Goal: Complete application form: Complete application form

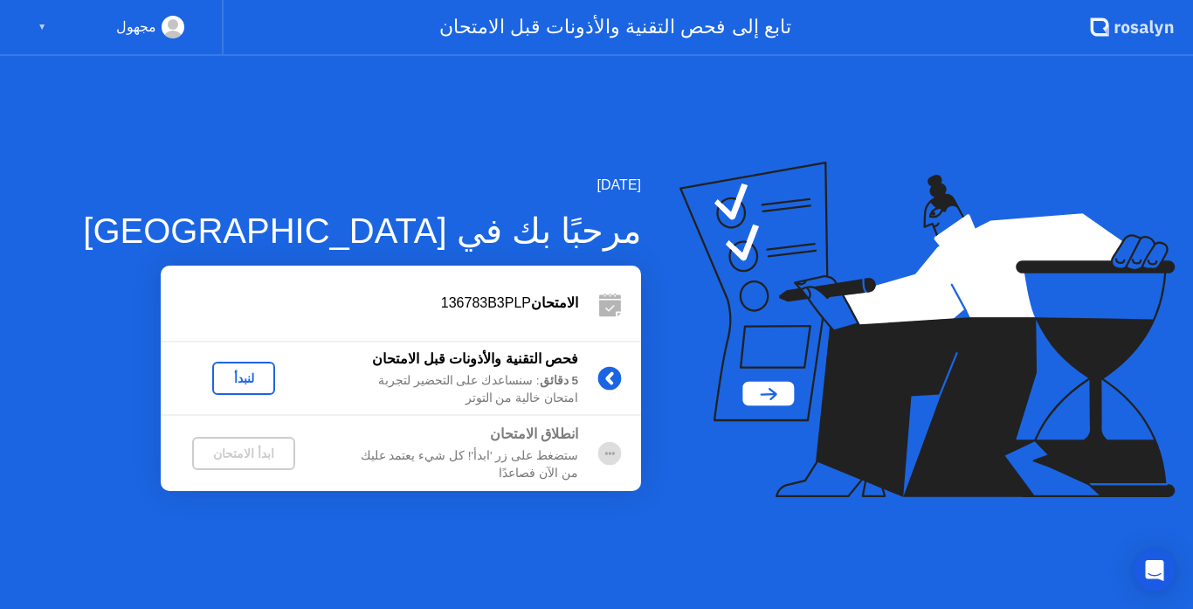
click at [244, 371] on div "لنبدأ" at bounding box center [243, 378] width 49 height 14
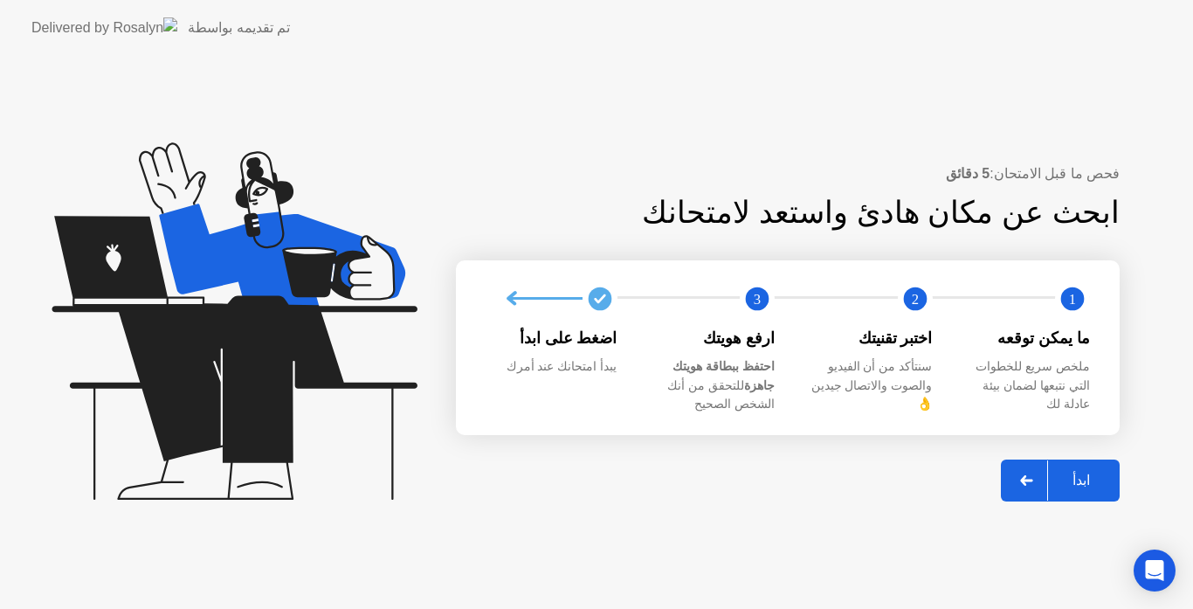
click at [1079, 472] on div "ابدأ" at bounding box center [1081, 480] width 66 height 17
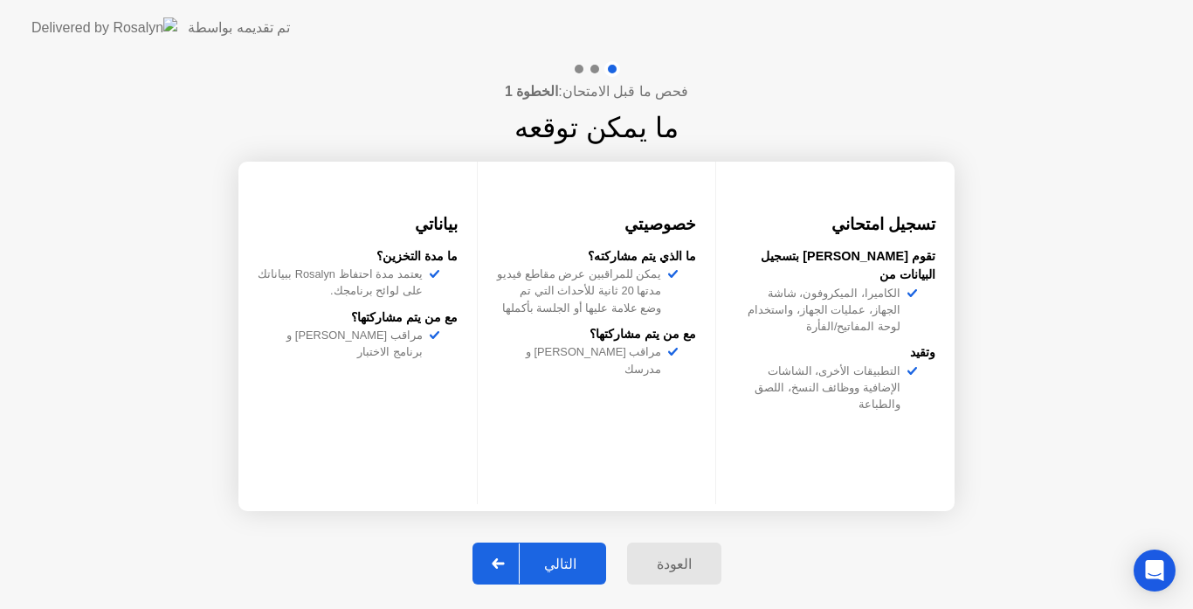
click at [562, 566] on div "التالي" at bounding box center [560, 563] width 81 height 17
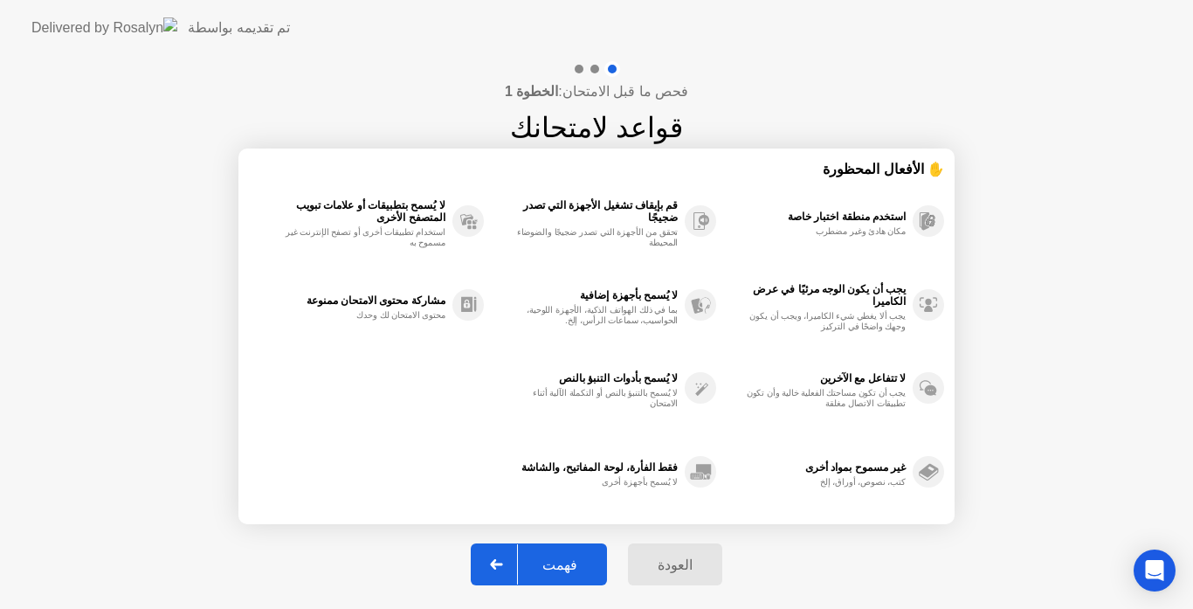
click at [562, 561] on div "فهمت" at bounding box center [560, 564] width 84 height 17
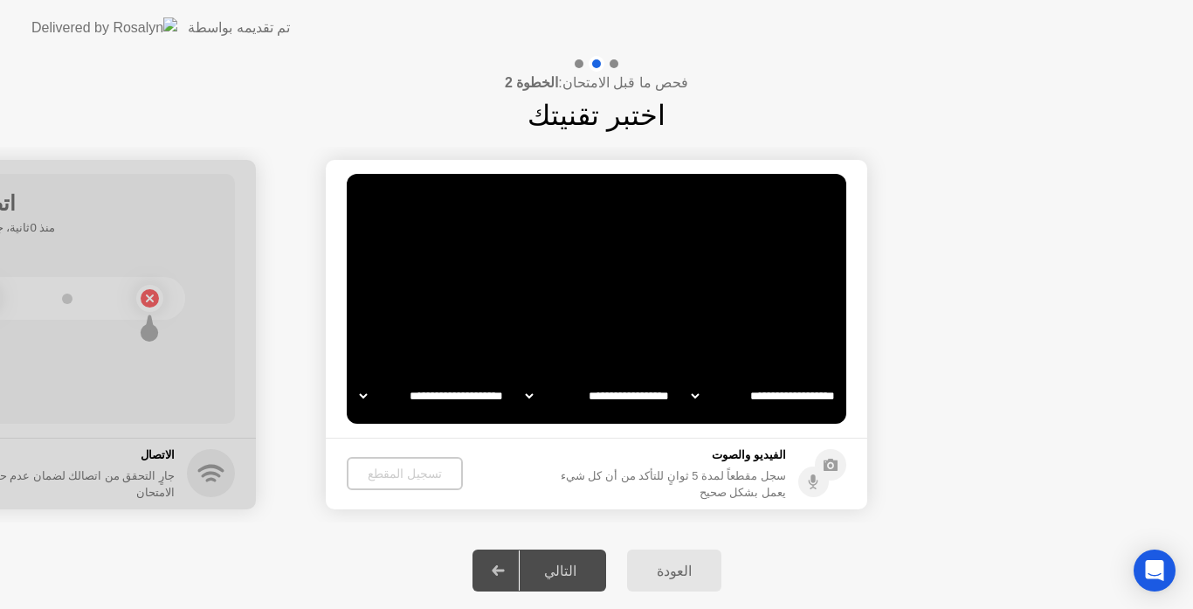
select select "**********"
select select "*******"
click at [400, 471] on div "تسجيل المقطع" at bounding box center [404, 473] width 102 height 14
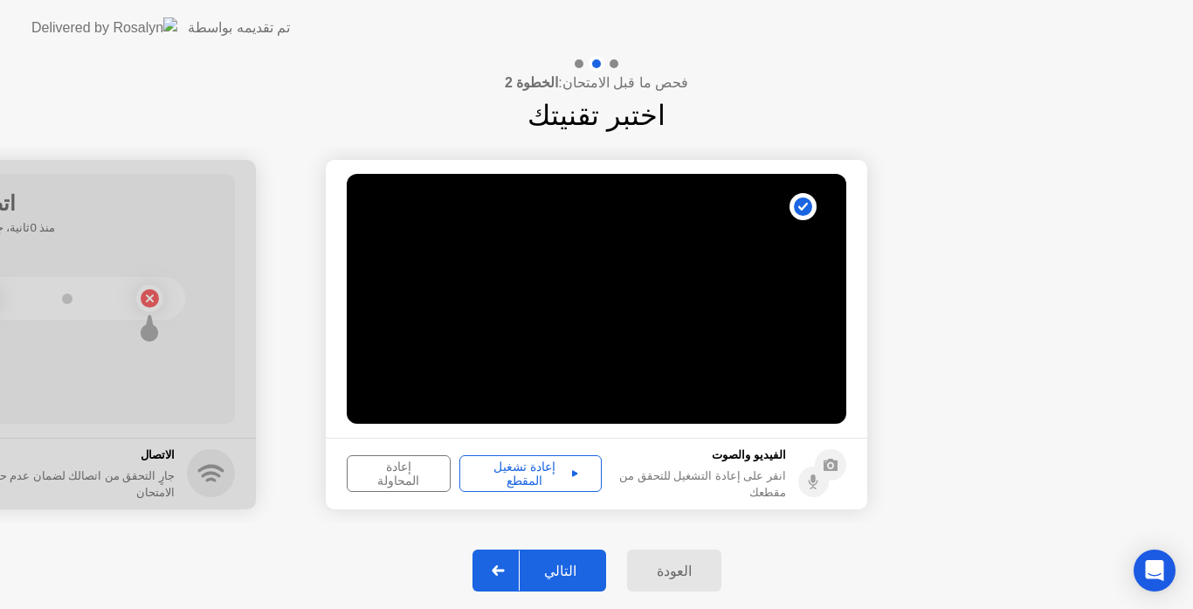
click at [526, 466] on div "إعادة تشغيل المقطع" at bounding box center [530, 473] width 130 height 28
click at [564, 474] on div "إعادة تشغيل المقطع" at bounding box center [530, 473] width 130 height 28
click at [566, 564] on div "التالي" at bounding box center [560, 570] width 81 height 17
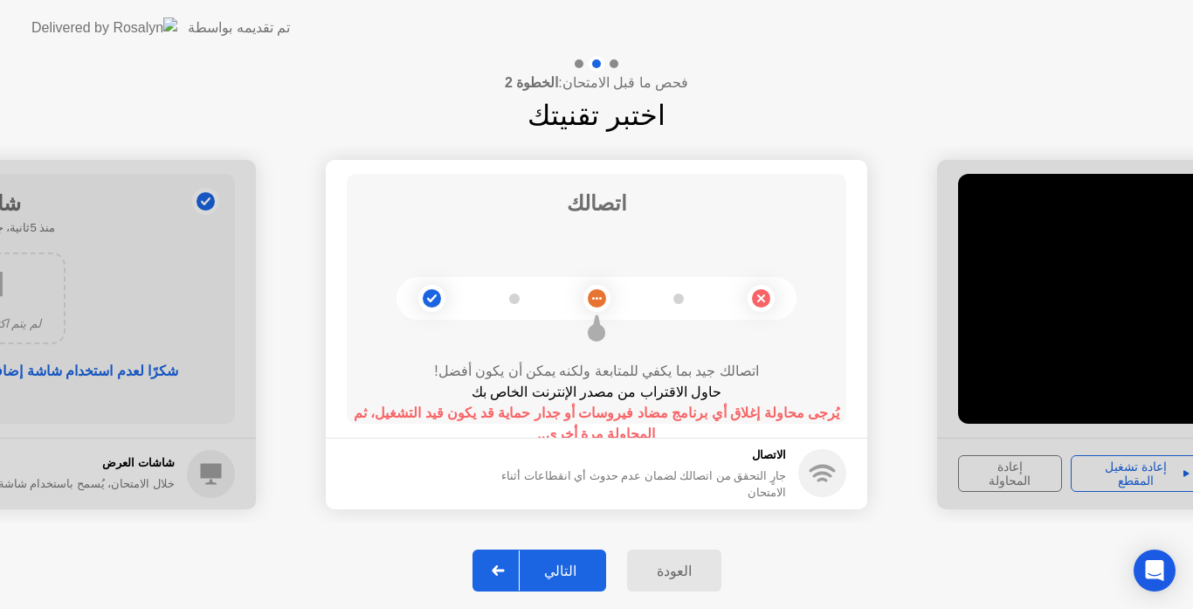
click at [566, 564] on div "التالي" at bounding box center [560, 570] width 81 height 17
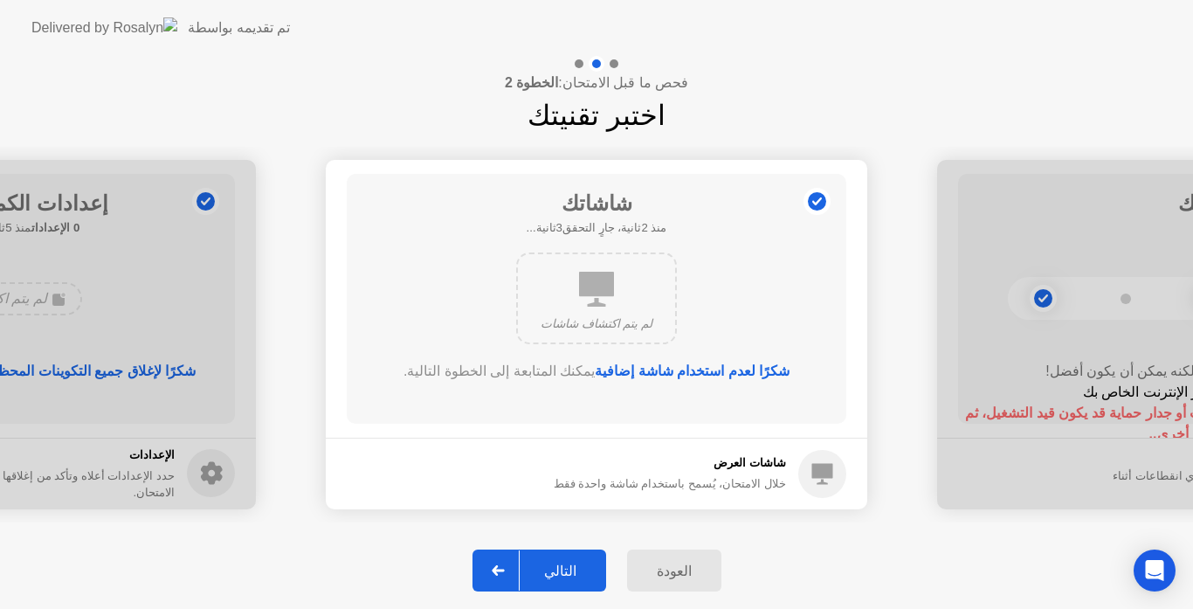
click at [566, 564] on div "التالي" at bounding box center [560, 570] width 81 height 17
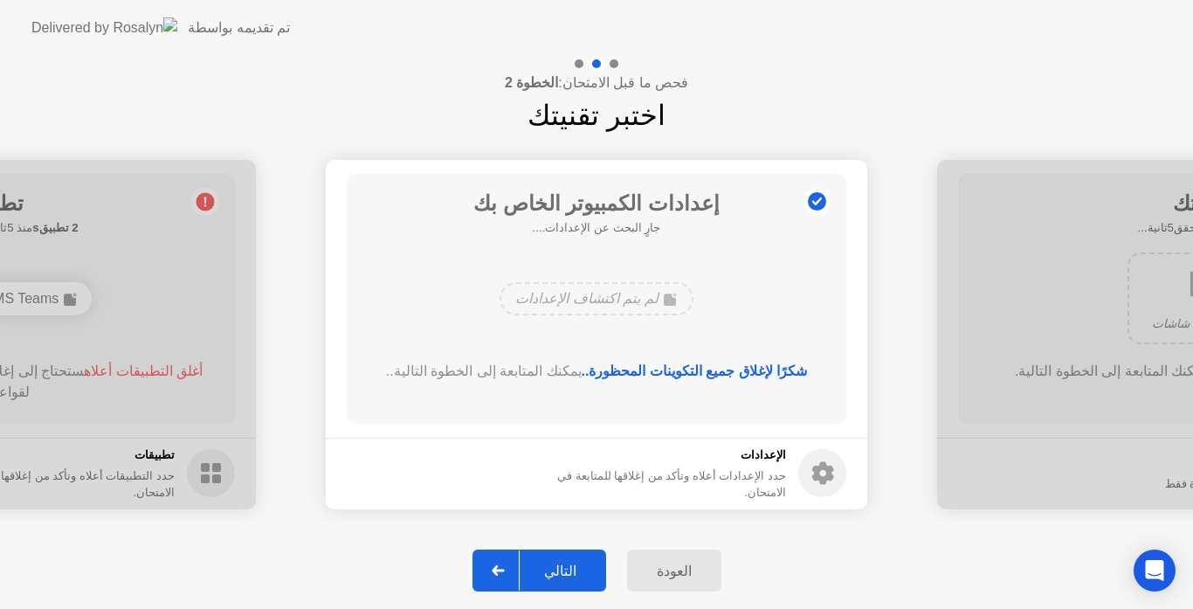
click at [566, 564] on div "التالي" at bounding box center [560, 570] width 81 height 17
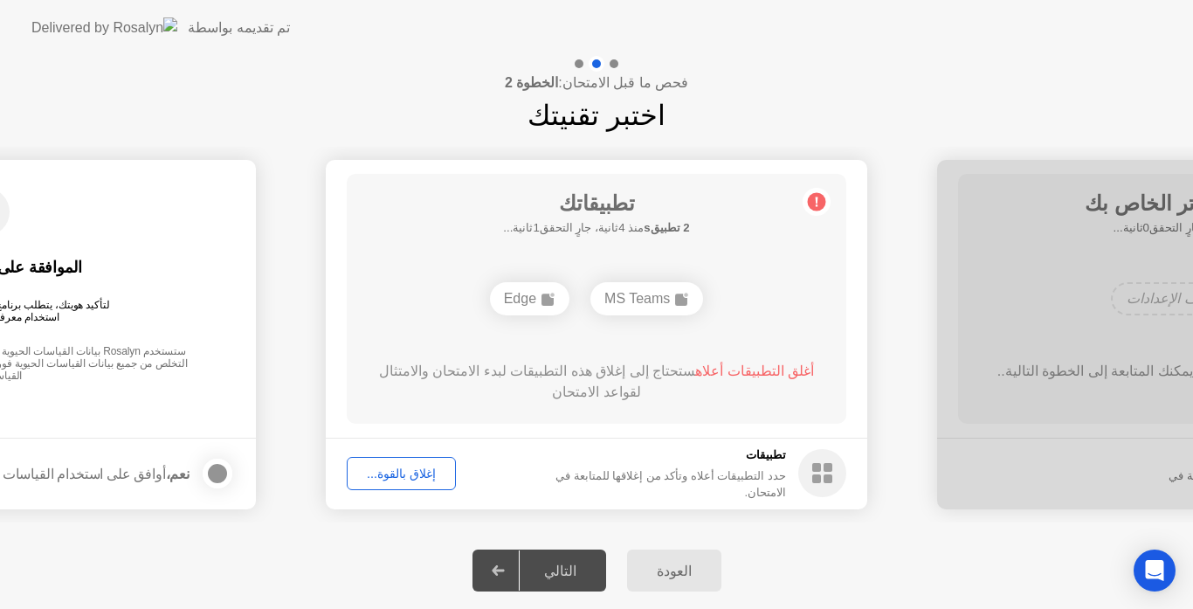
click at [731, 336] on div "تطبيقاتك 2 تطبيقs منذ 4ثانية، جارٍ التحقق1ثانية... MS Teams Edge أغلق التطبيقات…" at bounding box center [597, 299] width 500 height 250
click at [663, 297] on div "MS Teams" at bounding box center [646, 298] width 113 height 33
click at [819, 197] on circle at bounding box center [817, 201] width 18 height 18
click at [727, 314] on div "Edge" at bounding box center [596, 298] width 400 height 47
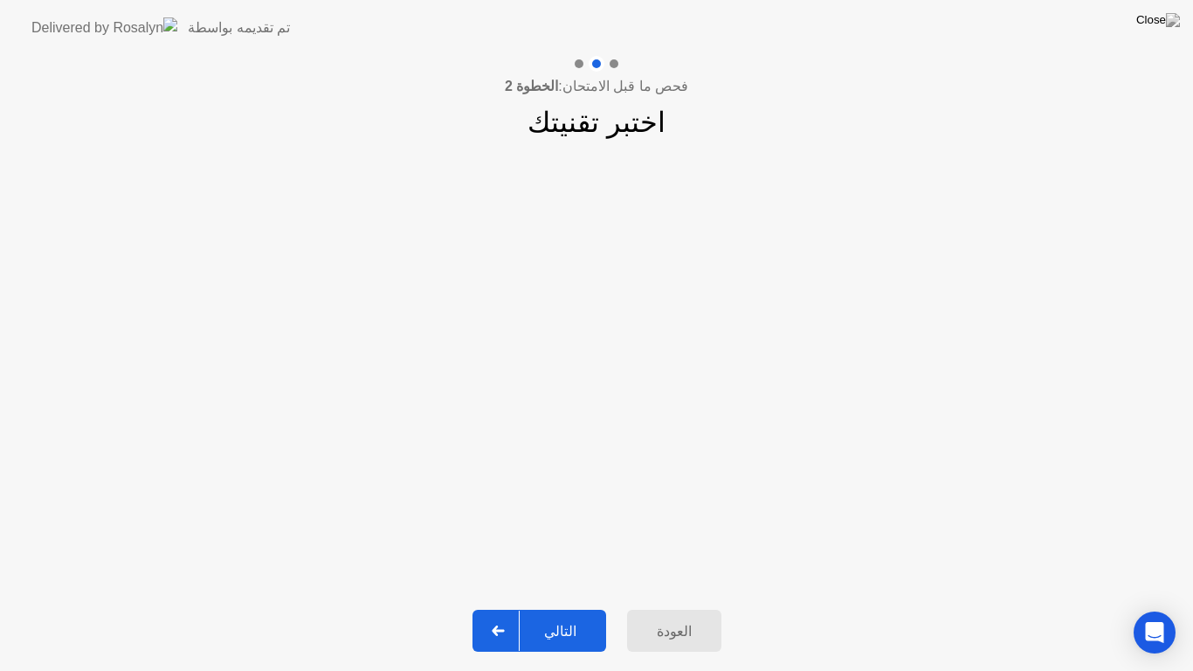
click at [565, 608] on div "التالي" at bounding box center [560, 631] width 81 height 17
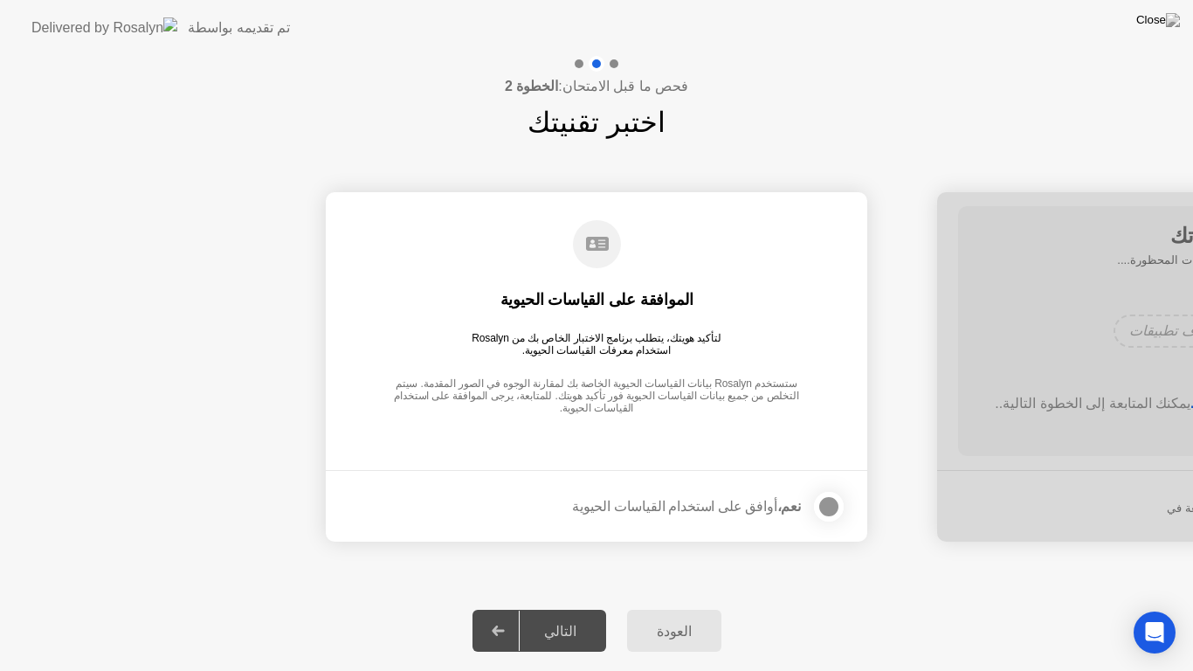
click at [827, 506] on div at bounding box center [828, 506] width 21 height 21
click at [827, 506] on icon at bounding box center [829, 506] width 10 height 10
click at [569, 608] on div "التالي" at bounding box center [560, 631] width 81 height 17
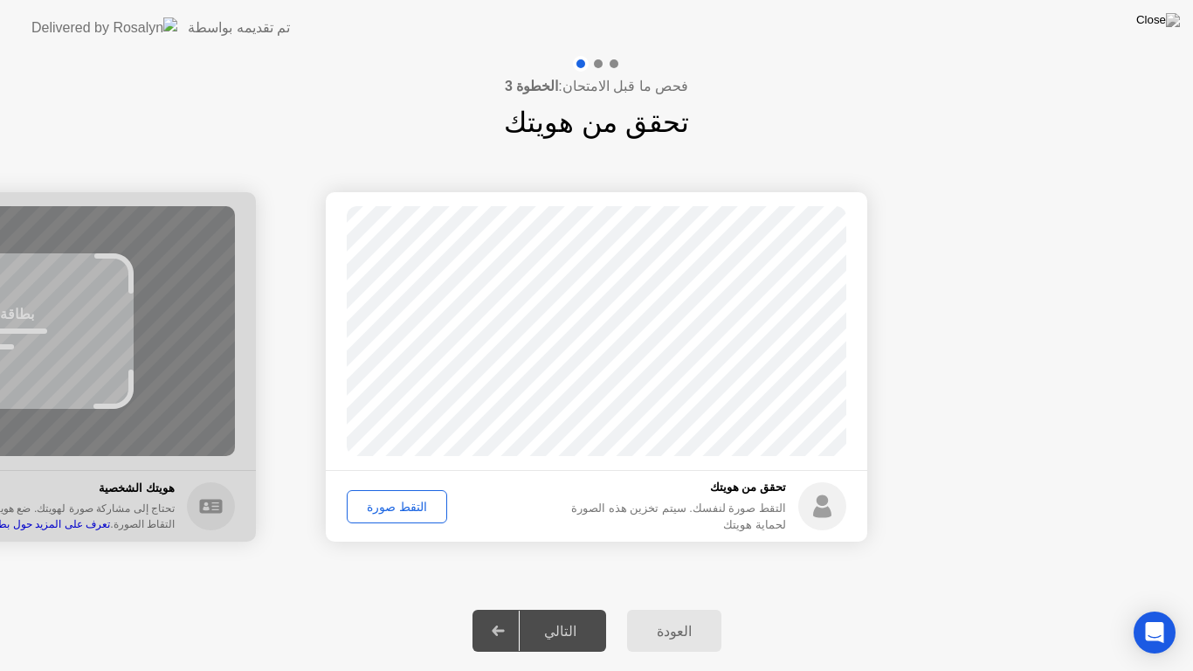
click at [395, 503] on div "التقط صورة" at bounding box center [397, 507] width 88 height 14
click at [394, 504] on div "التقط صورة" at bounding box center [397, 507] width 88 height 14
click at [569, 608] on div "التالي" at bounding box center [560, 631] width 81 height 17
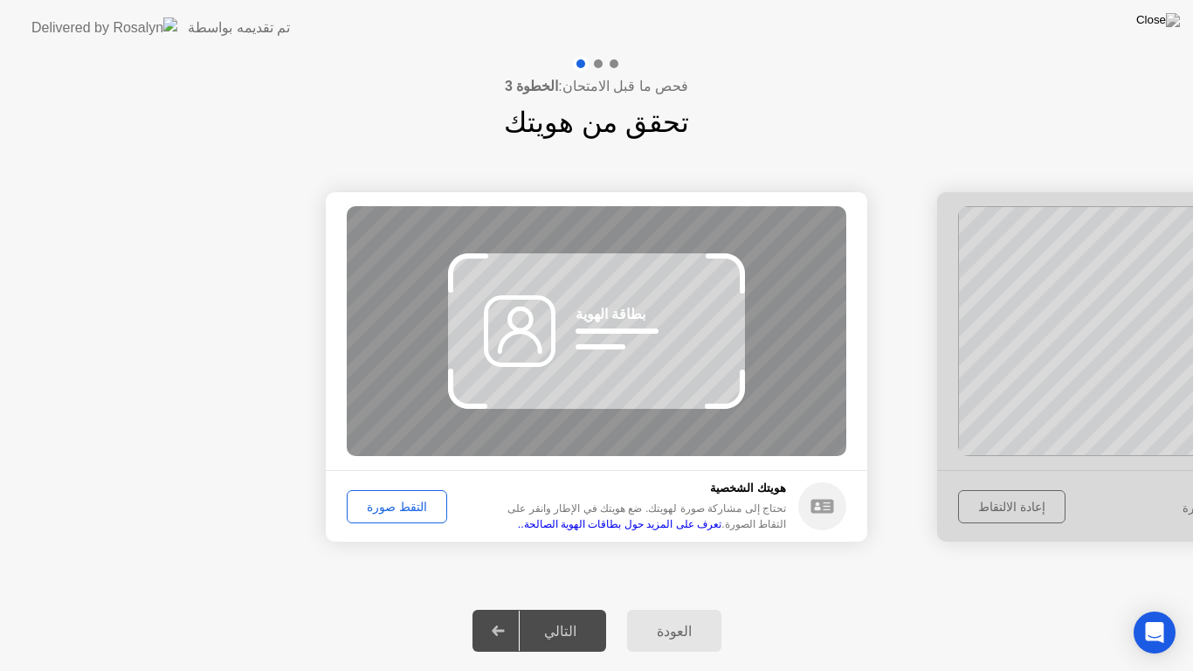
click at [569, 608] on div "التالي" at bounding box center [560, 631] width 81 height 17
click at [397, 508] on div "التقط صورة" at bounding box center [397, 507] width 88 height 14
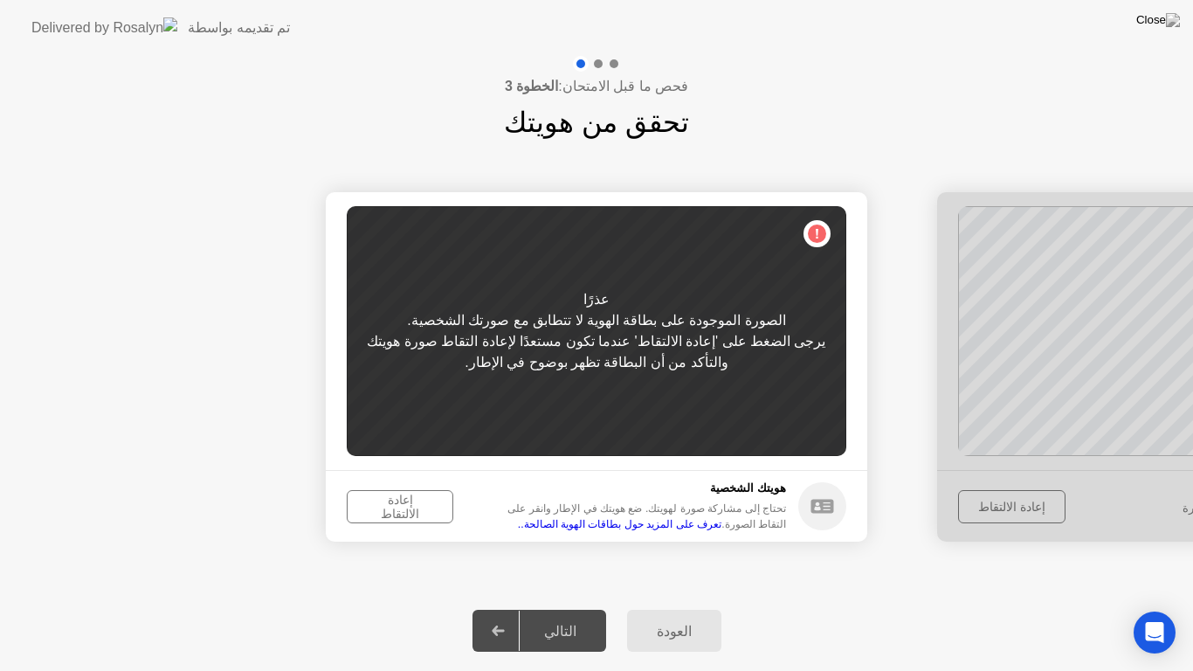
click at [396, 507] on div "إعادة الالتقاط" at bounding box center [400, 507] width 94 height 28
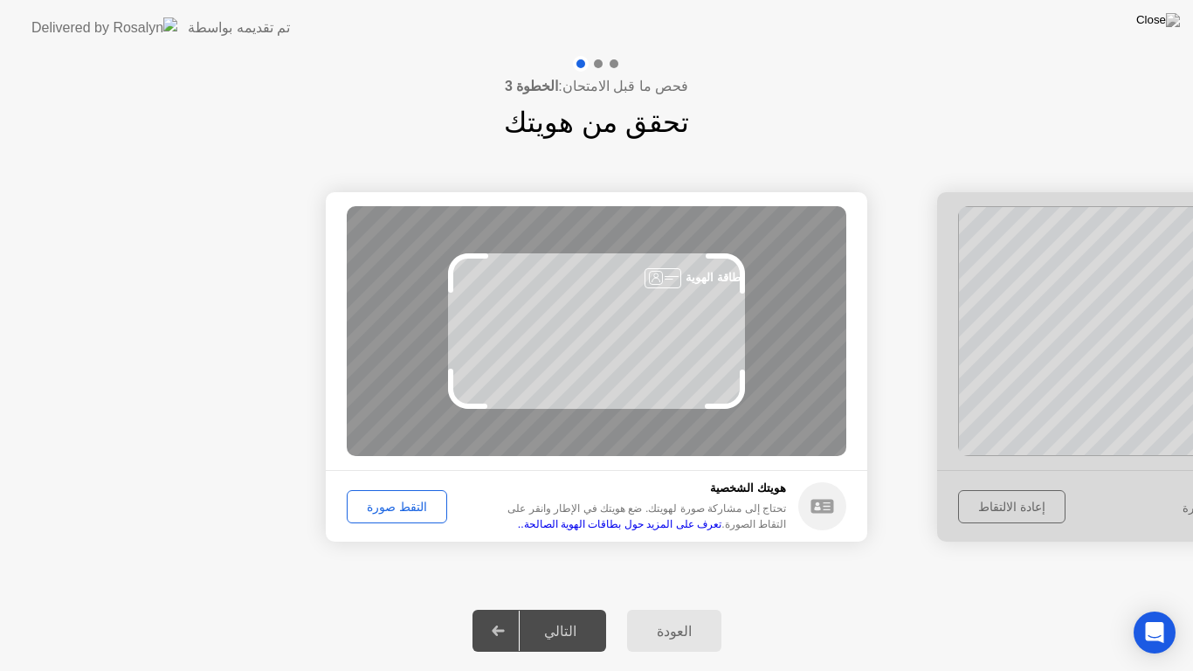
click at [389, 507] on div "التقط صورة" at bounding box center [397, 507] width 88 height 14
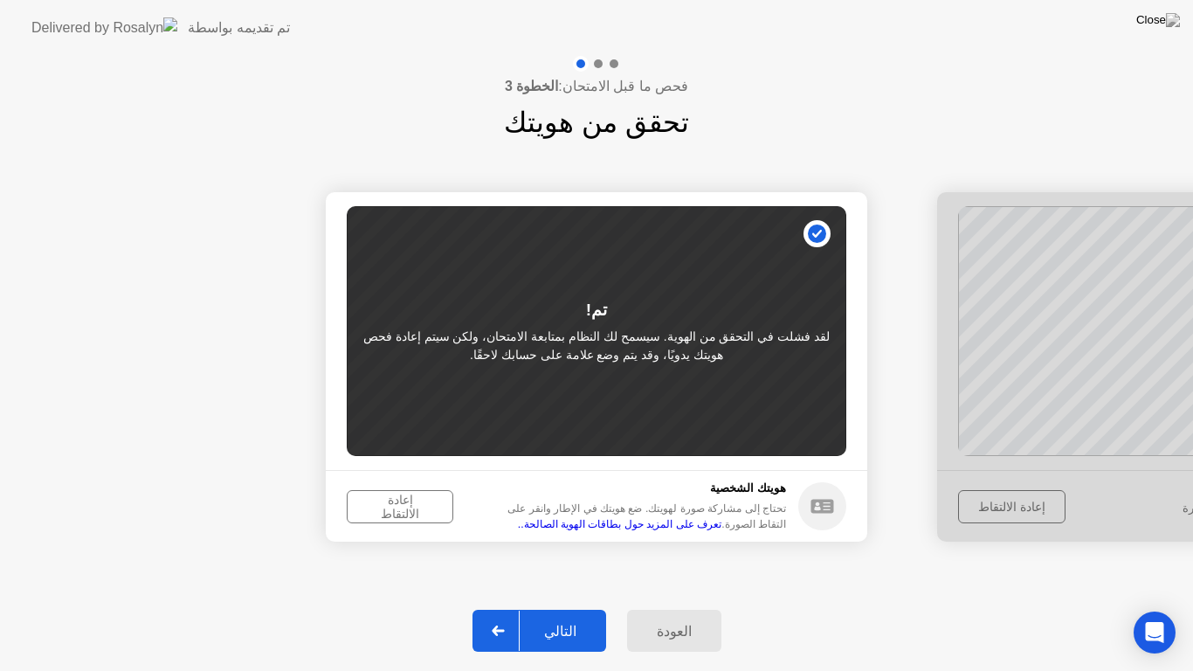
click at [389, 507] on div "إعادة الالتقاط" at bounding box center [400, 507] width 94 height 28
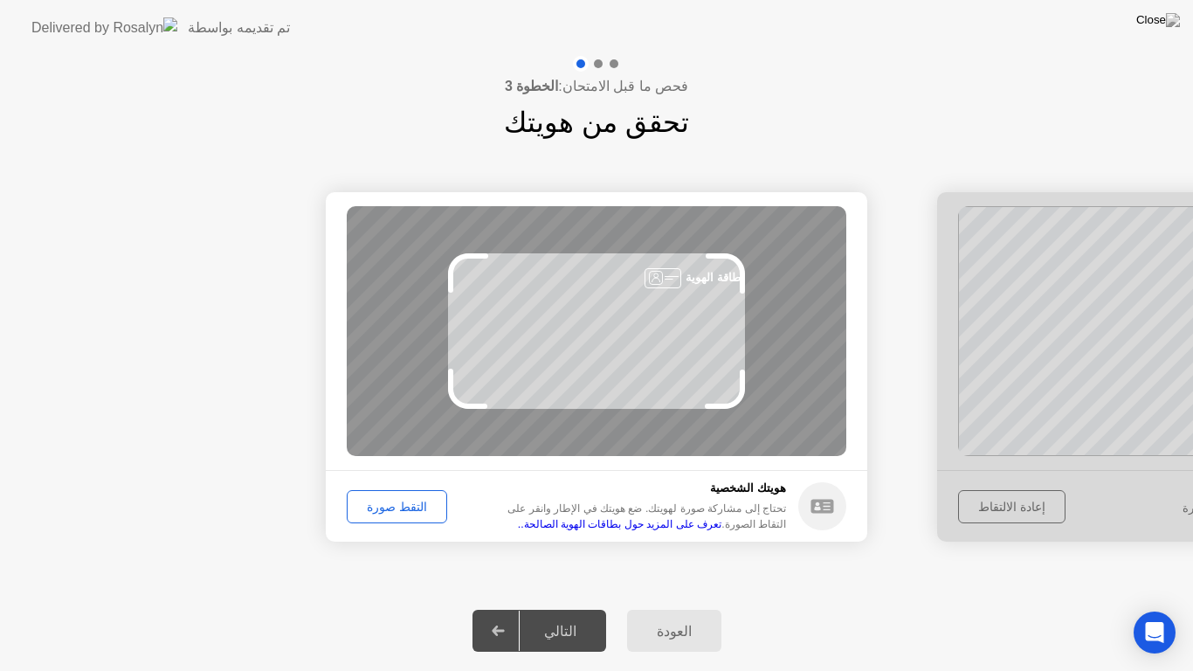
click at [389, 507] on div "التقط صورة" at bounding box center [397, 507] width 88 height 14
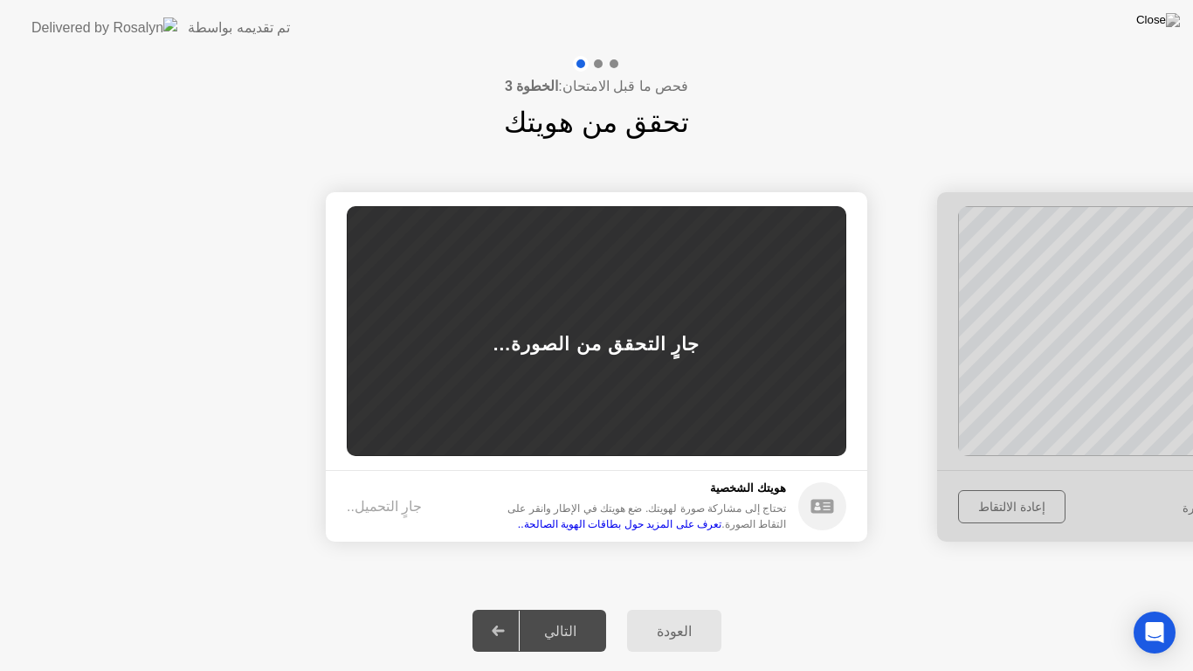
click at [385, 508] on div "جارٍ التحميل.." at bounding box center [384, 506] width 75 height 21
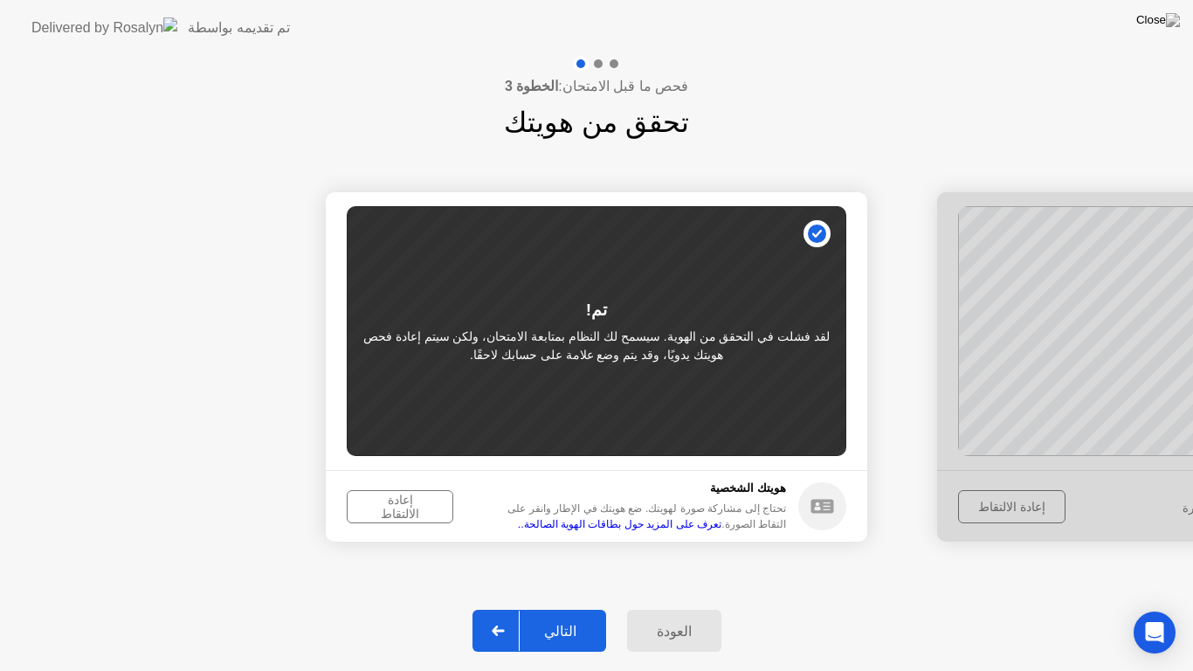
click at [385, 508] on div "إعادة الالتقاط" at bounding box center [400, 507] width 94 height 28
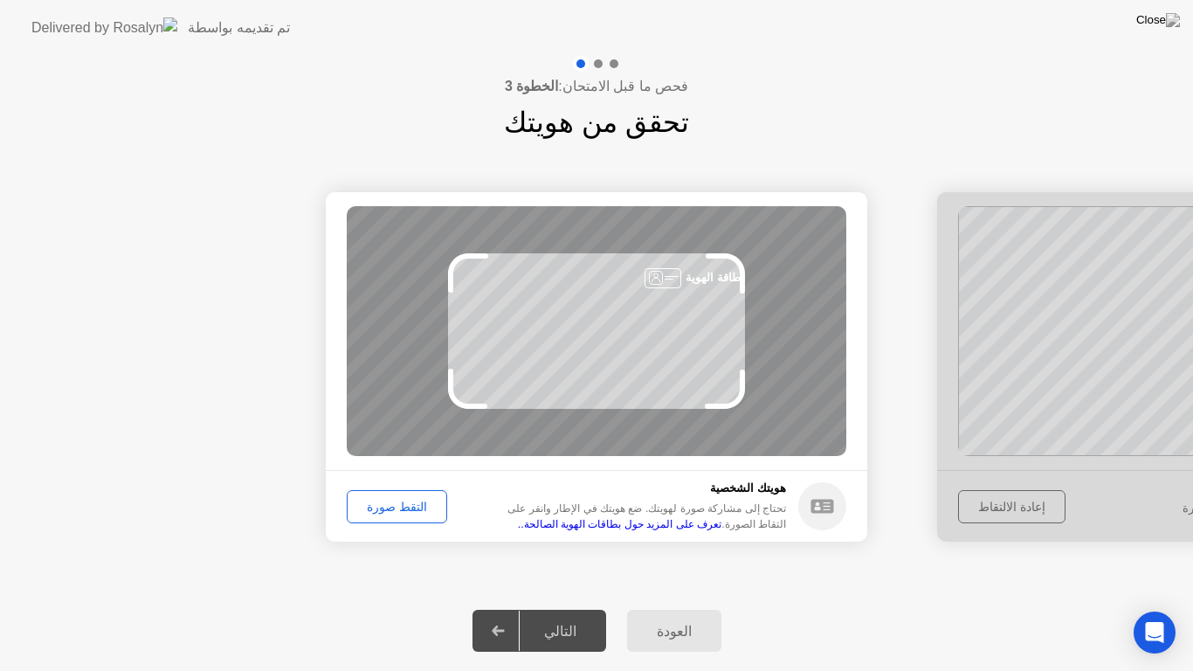
click at [385, 508] on div "التقط صورة" at bounding box center [397, 507] width 88 height 14
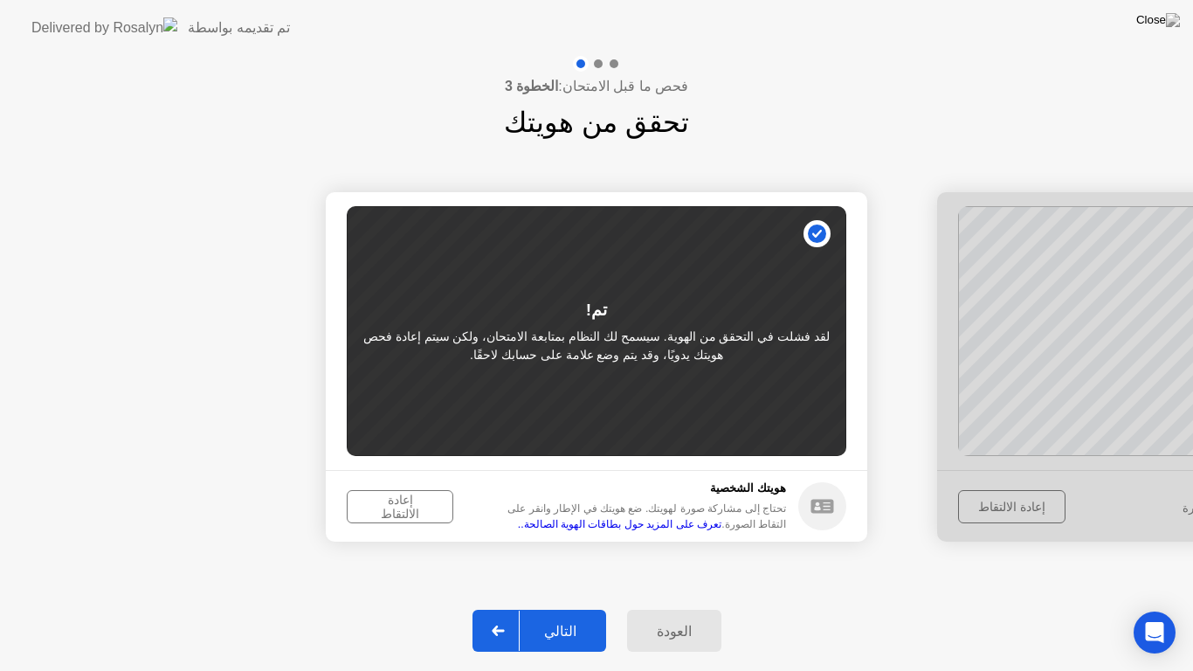
click at [385, 508] on div "إعادة الالتقاط" at bounding box center [400, 507] width 94 height 28
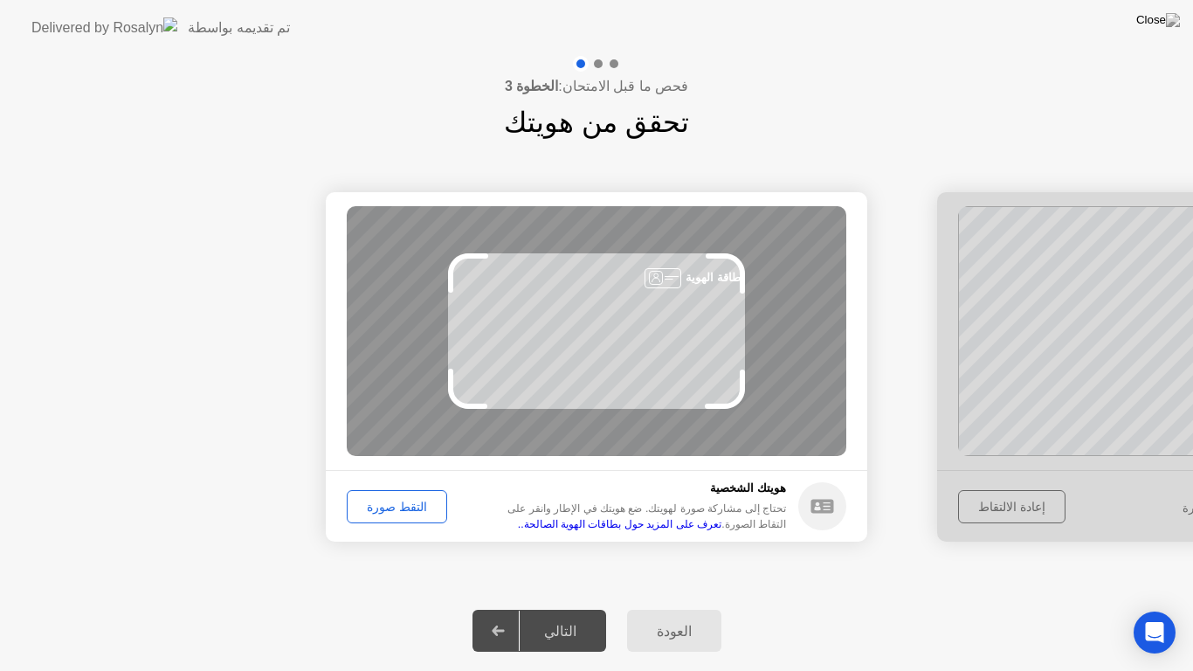
click at [389, 500] on div "التقط صورة" at bounding box center [397, 507] width 88 height 14
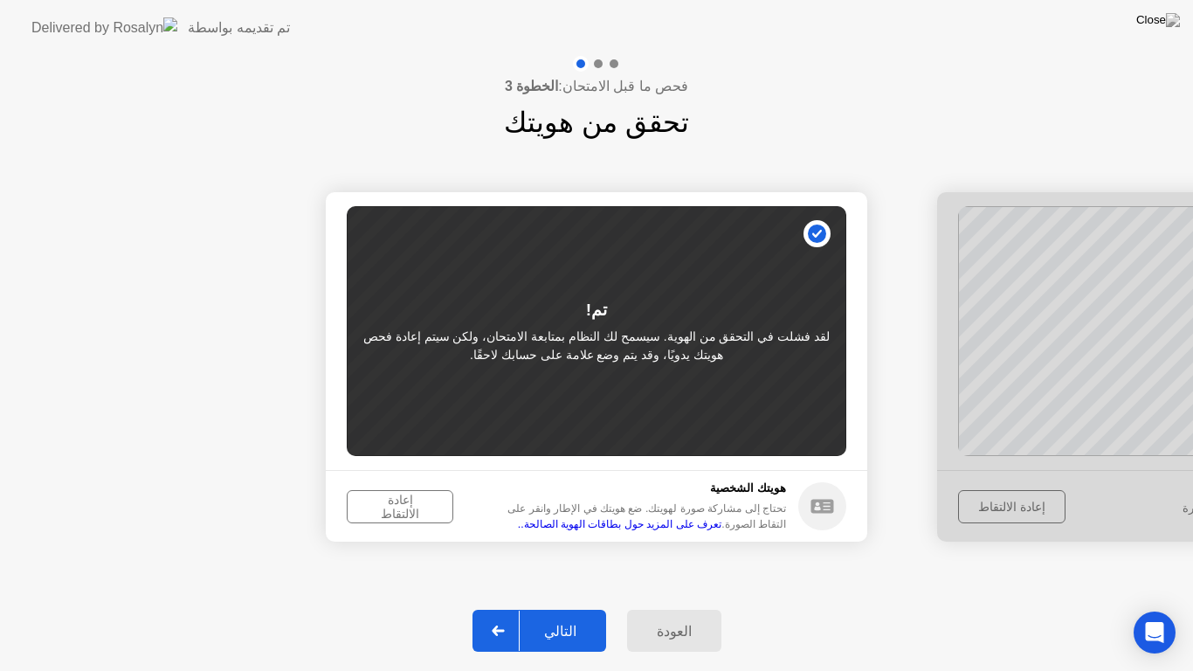
click at [386, 499] on div "إعادة الالتقاط" at bounding box center [400, 507] width 94 height 28
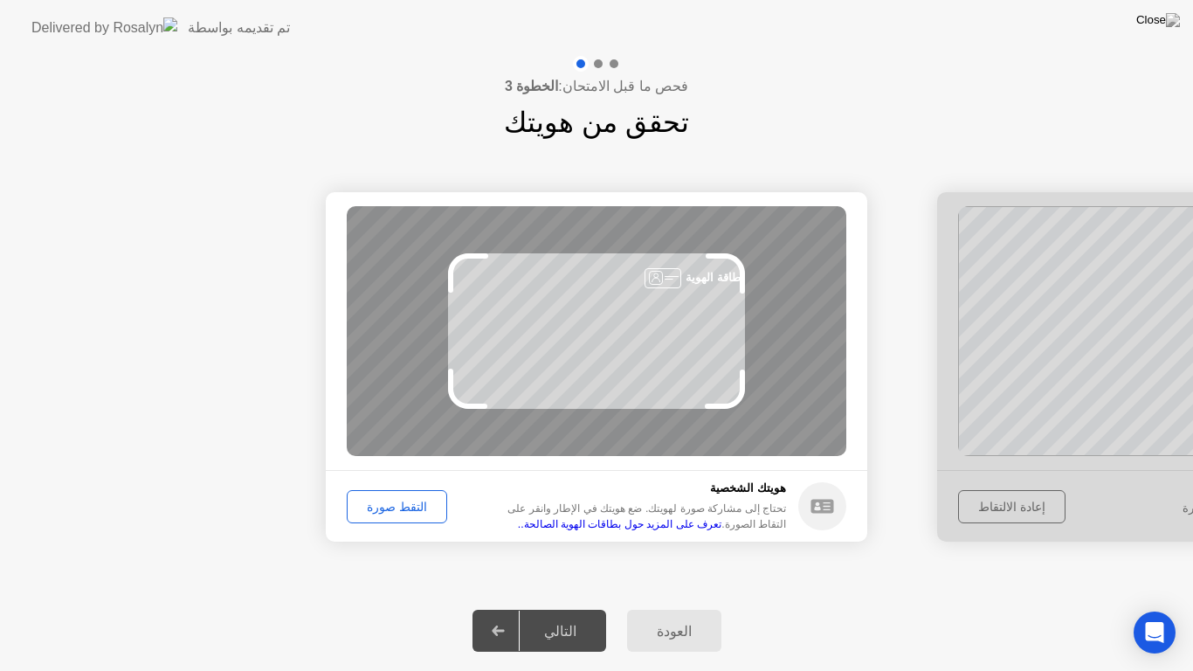
click at [389, 504] on div "التقط صورة" at bounding box center [397, 507] width 88 height 14
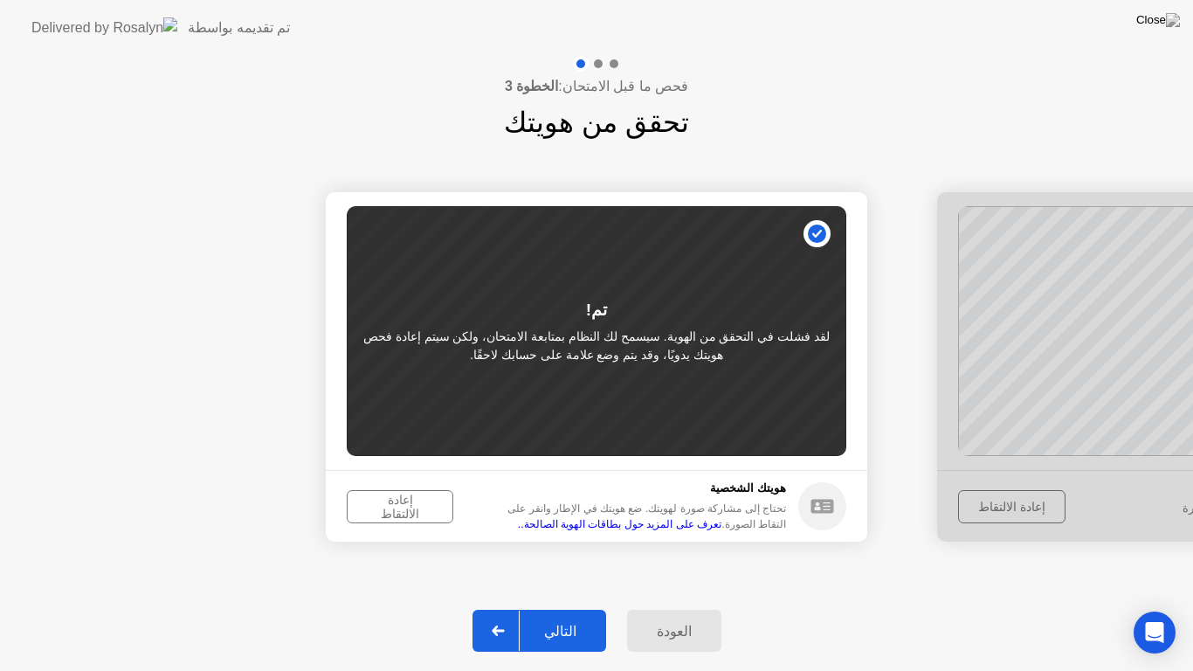
click at [410, 502] on div "إعادة الالتقاط" at bounding box center [400, 507] width 94 height 28
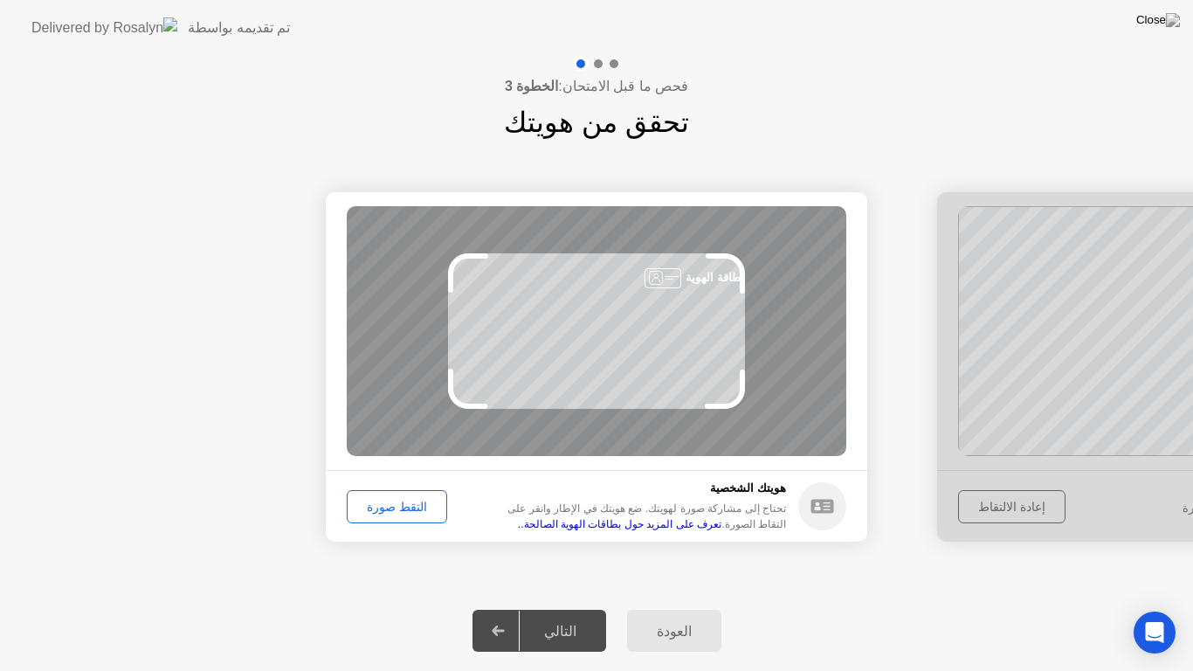
click at [385, 502] on div "التقط صورة" at bounding box center [397, 507] width 88 height 14
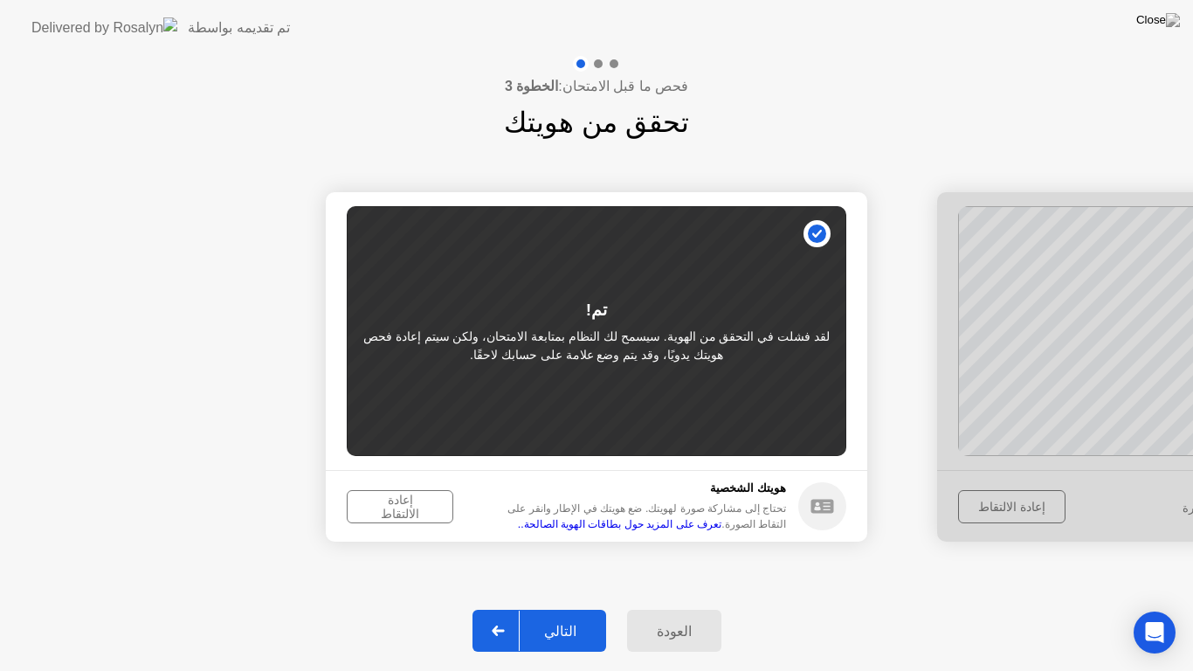
click at [374, 506] on div "إعادة الالتقاط" at bounding box center [400, 507] width 94 height 28
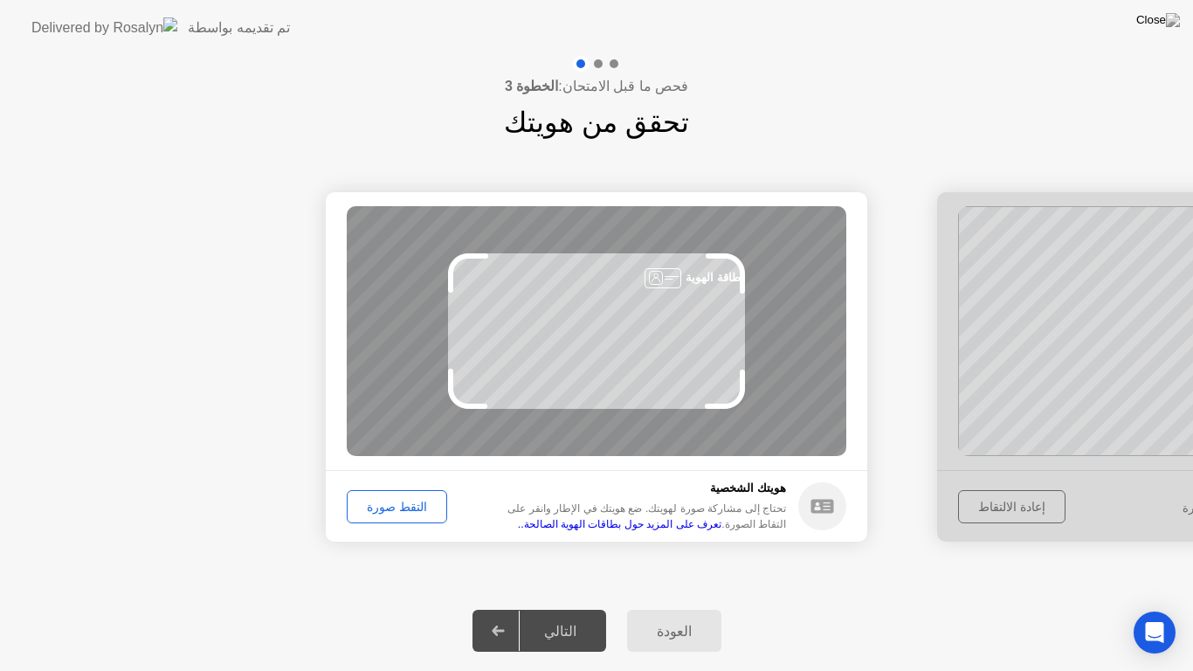
click at [374, 506] on div "التقط صورة" at bounding box center [397, 507] width 88 height 14
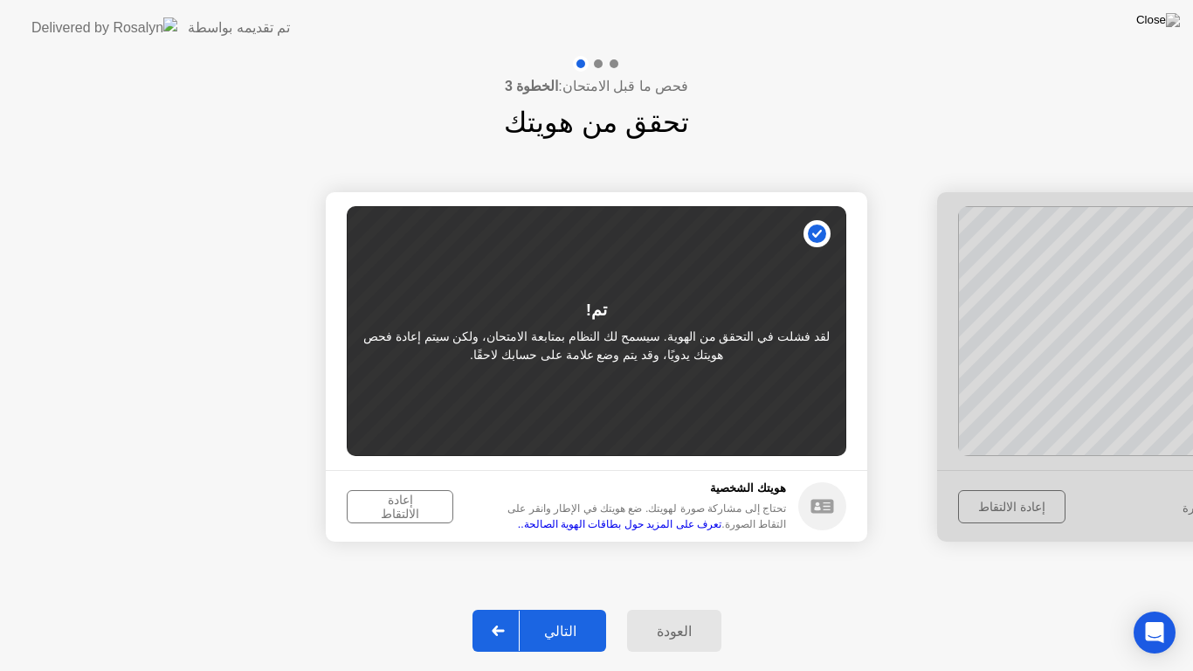
click at [374, 506] on div "إعادة الالتقاط" at bounding box center [400, 507] width 94 height 28
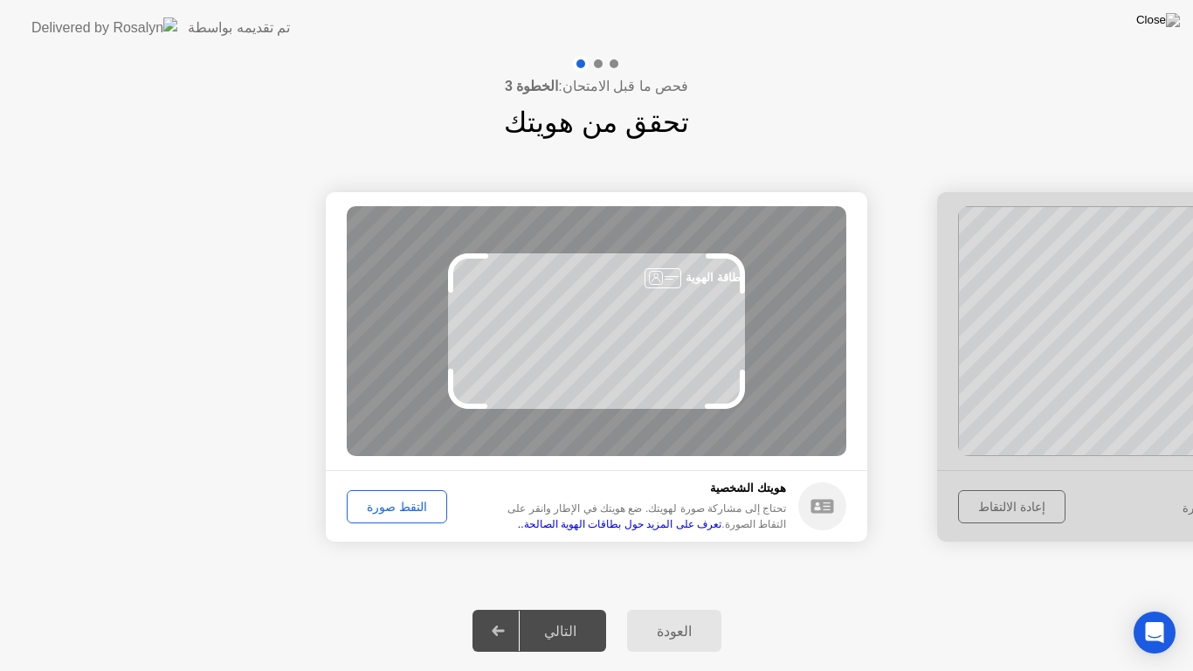
click at [374, 506] on div "التقط صورة" at bounding box center [397, 507] width 88 height 14
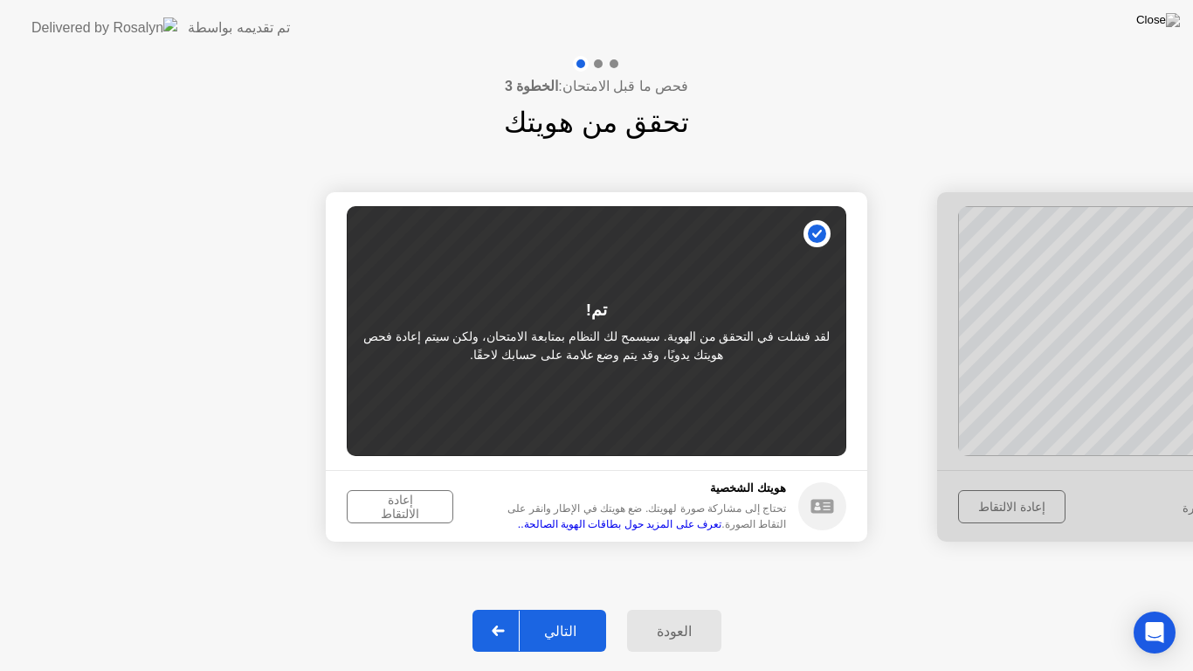
click at [377, 506] on div "إعادة الالتقاط" at bounding box center [400, 507] width 94 height 28
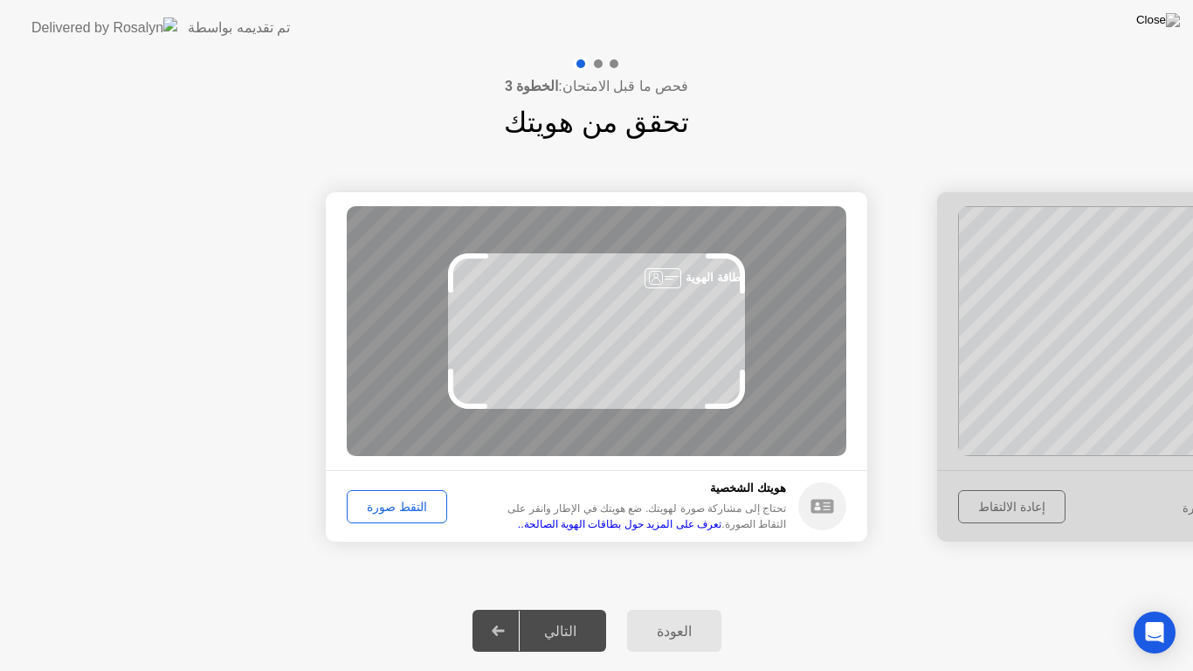
click at [380, 505] on div "التقط صورة" at bounding box center [397, 507] width 88 height 14
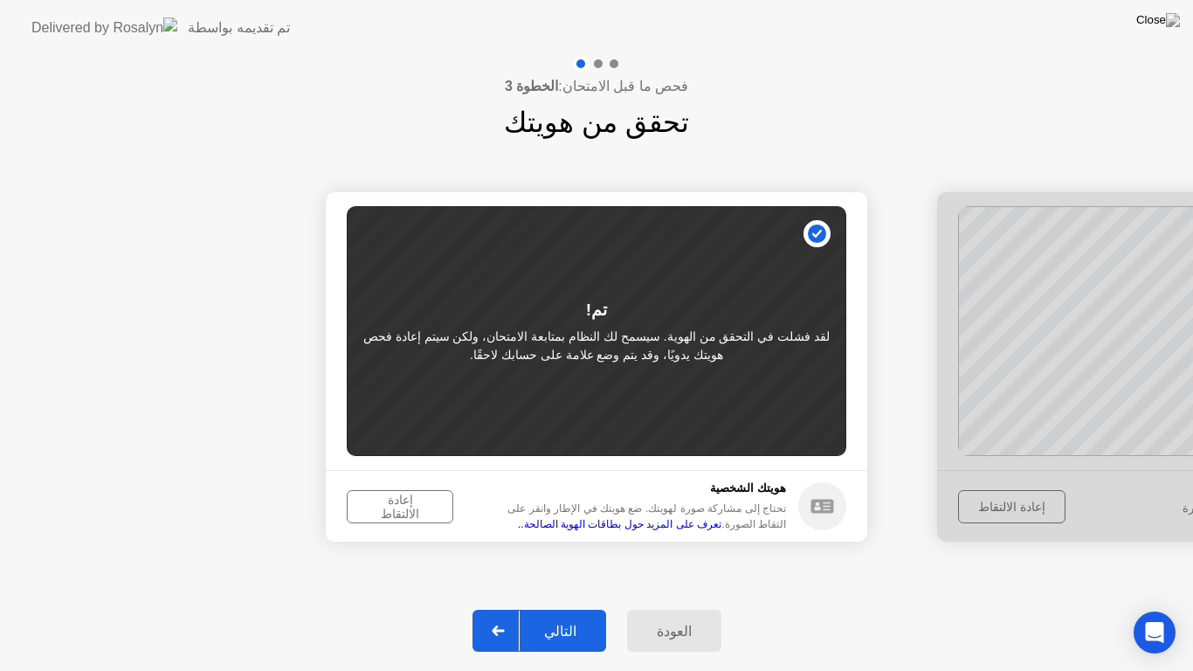
click at [379, 508] on div "إعادة الالتقاط" at bounding box center [400, 507] width 94 height 28
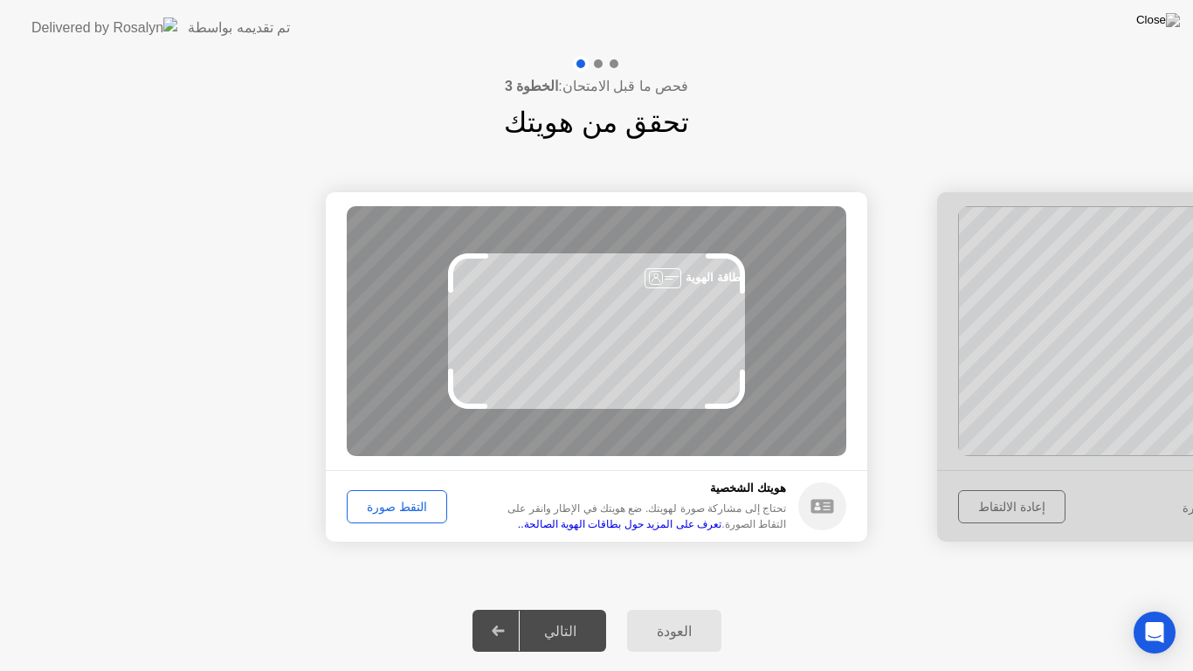
click at [403, 505] on div "التقط صورة" at bounding box center [397, 507] width 88 height 14
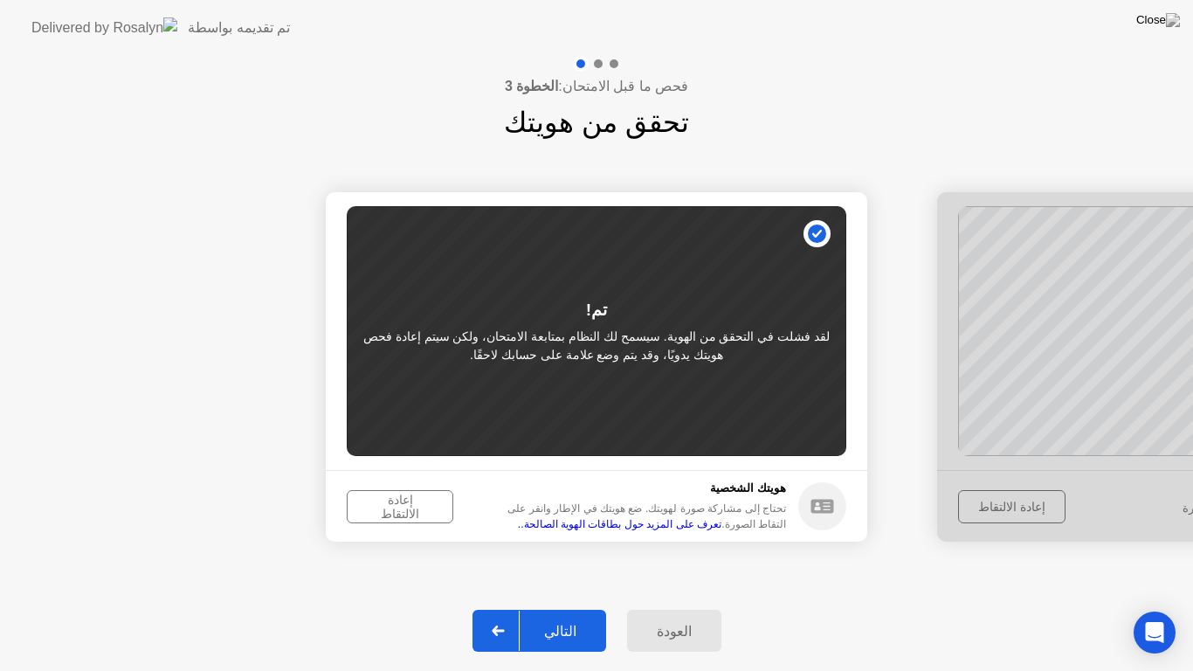
click at [389, 510] on div "إعادة الالتقاط" at bounding box center [400, 507] width 94 height 28
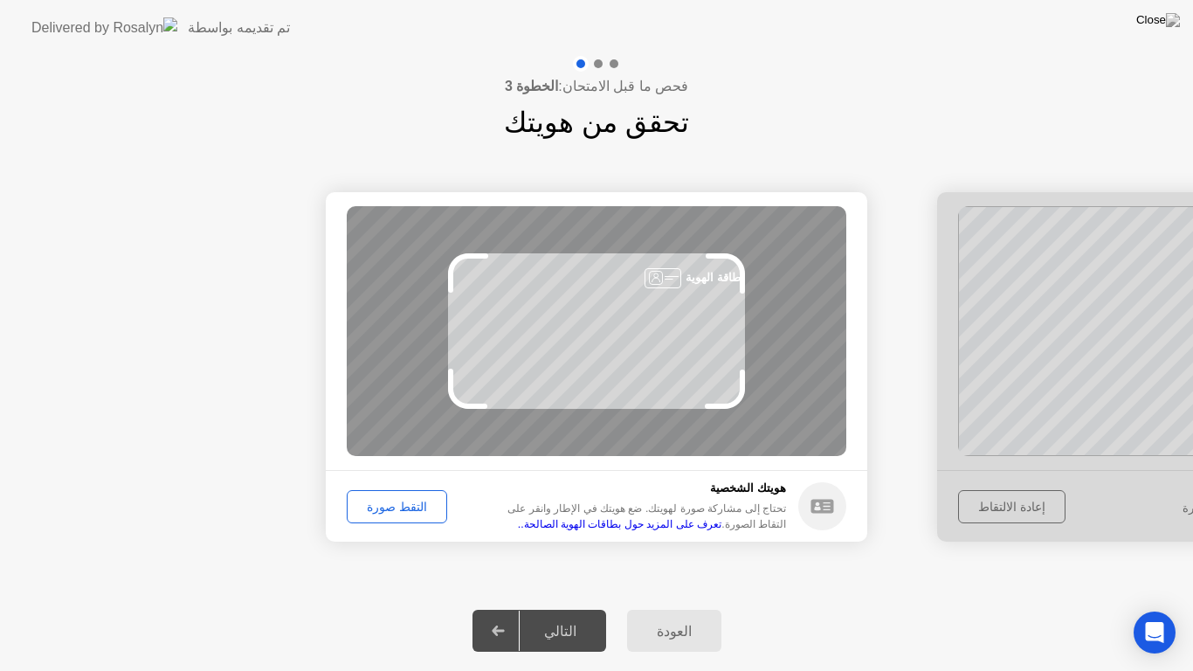
click at [403, 506] on div "التقط صورة" at bounding box center [397, 507] width 88 height 14
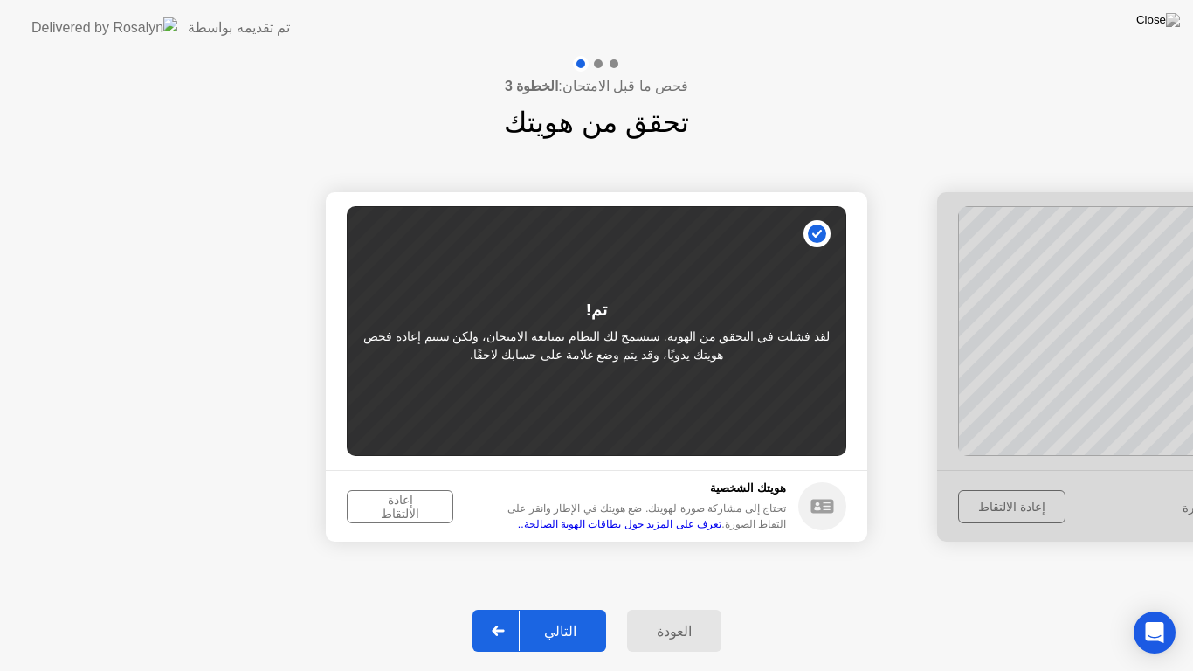
click at [403, 506] on div "إعادة الالتقاط" at bounding box center [400, 507] width 94 height 28
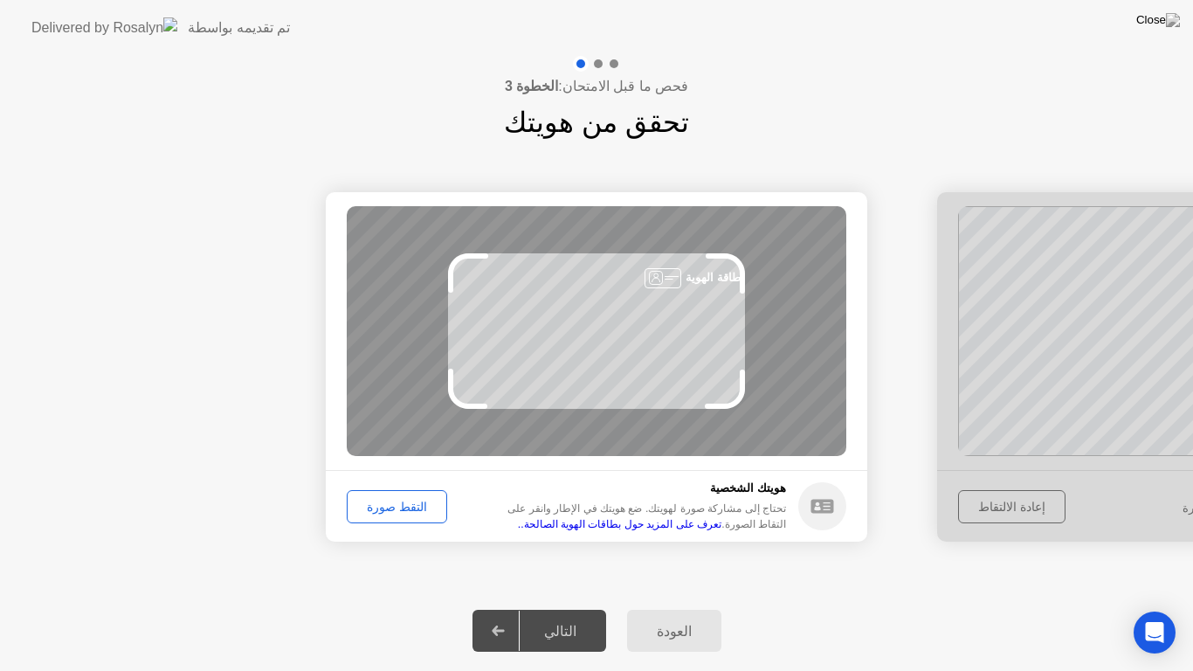
click at [403, 506] on div "التقط صورة" at bounding box center [397, 507] width 88 height 14
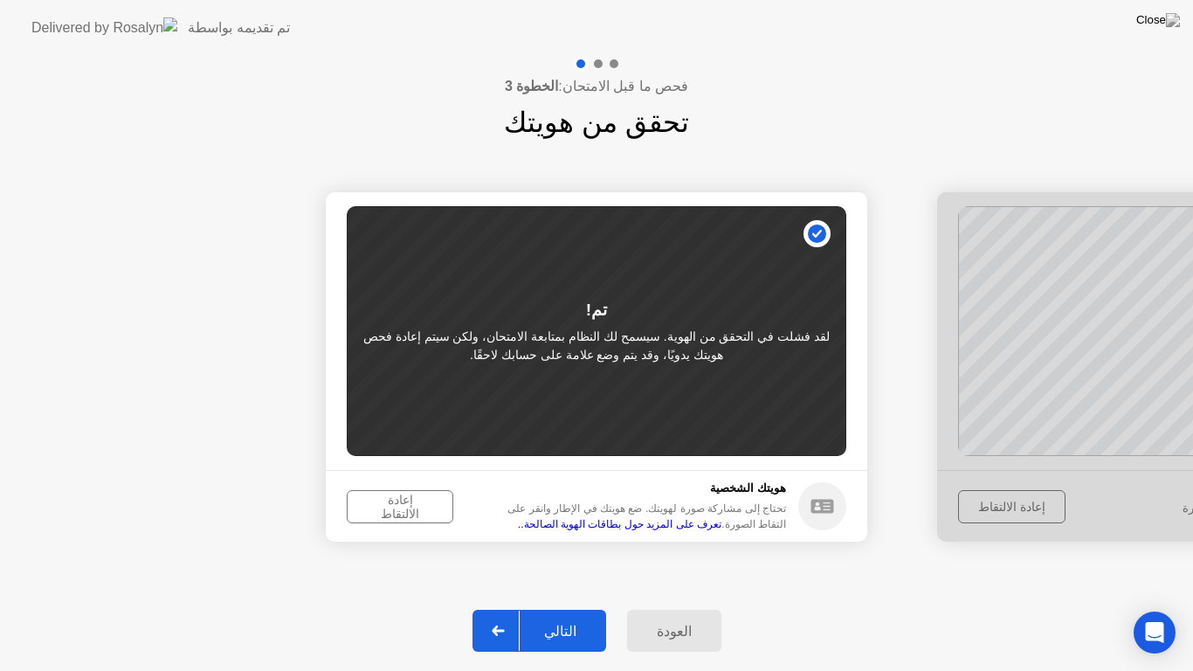
click at [403, 506] on div "إعادة الالتقاط" at bounding box center [400, 507] width 94 height 28
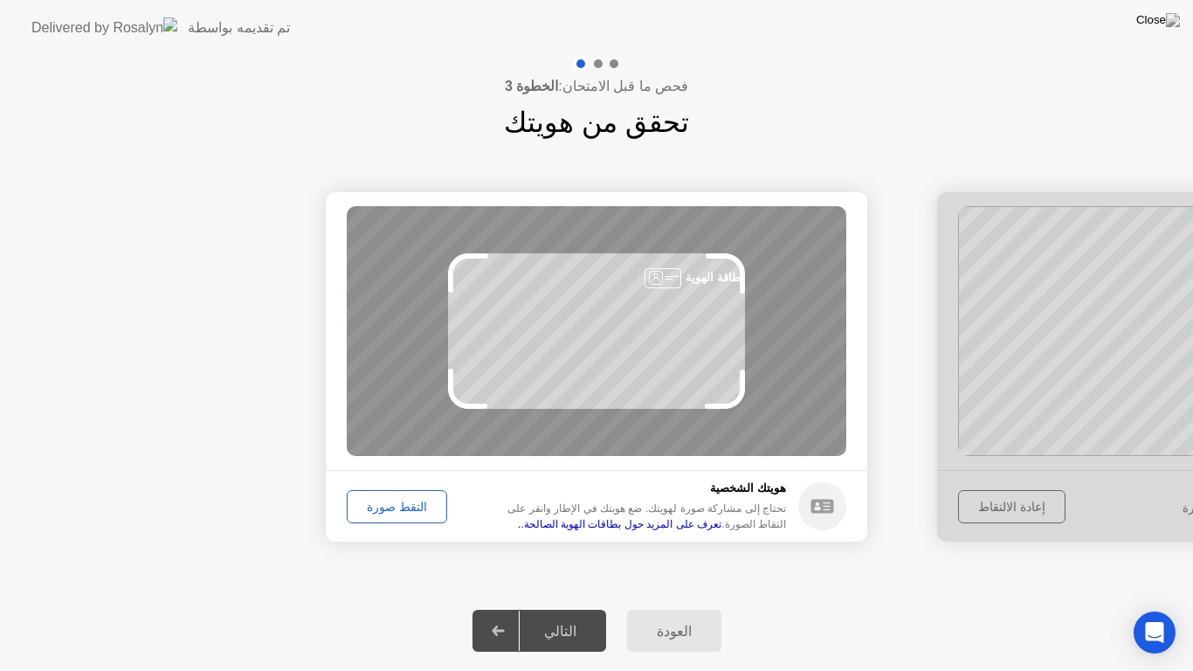
click at [404, 501] on div "التقط صورة" at bounding box center [397, 507] width 88 height 14
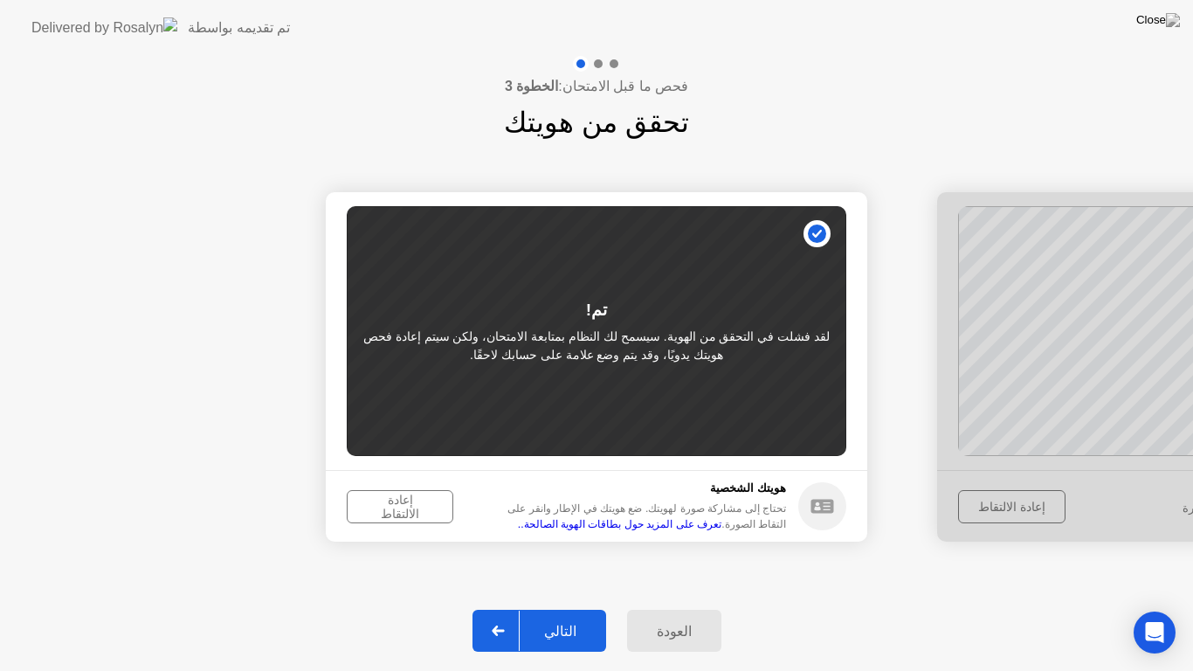
click at [396, 513] on div "إعادة الالتقاط" at bounding box center [400, 507] width 94 height 28
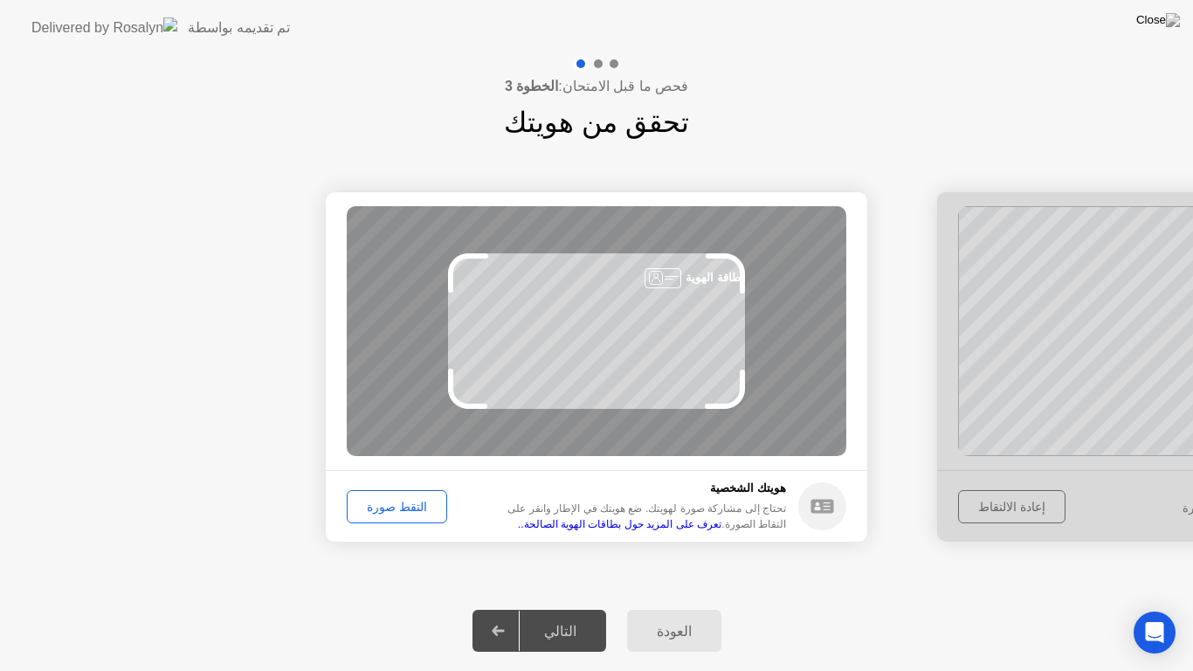
click at [407, 505] on div "التقط صورة" at bounding box center [397, 507] width 88 height 14
click at [407, 505] on div "التقط صورة" at bounding box center [404, 506] width 115 height 33
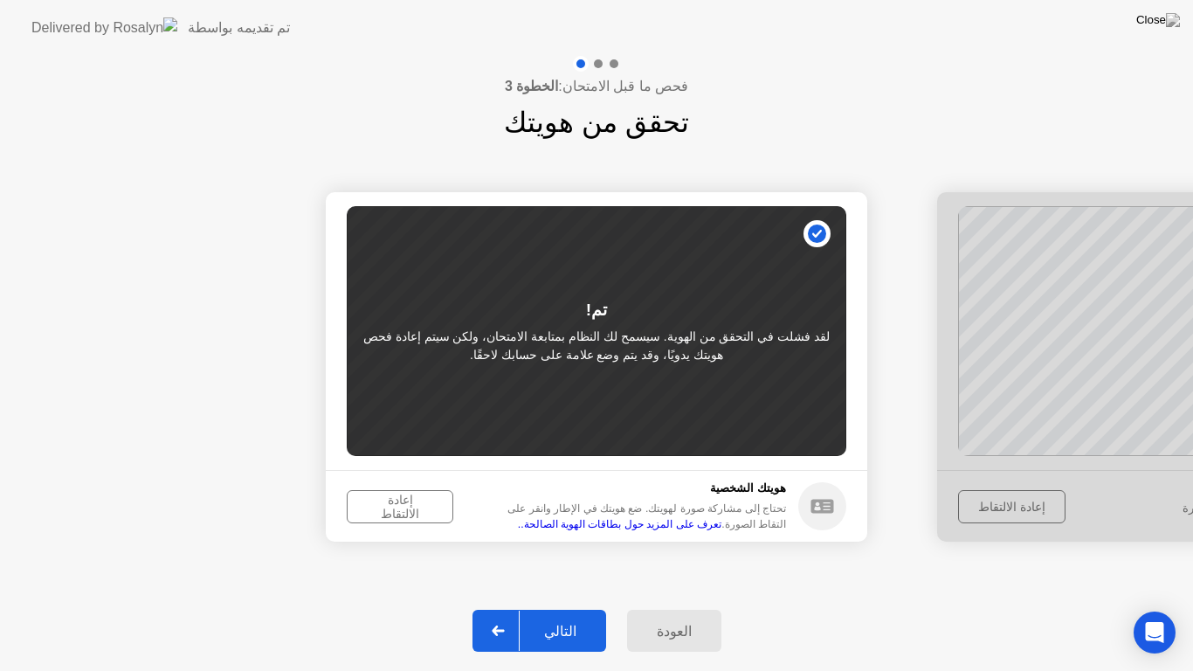
click at [407, 505] on div "إعادة الالتقاط" at bounding box center [400, 507] width 94 height 28
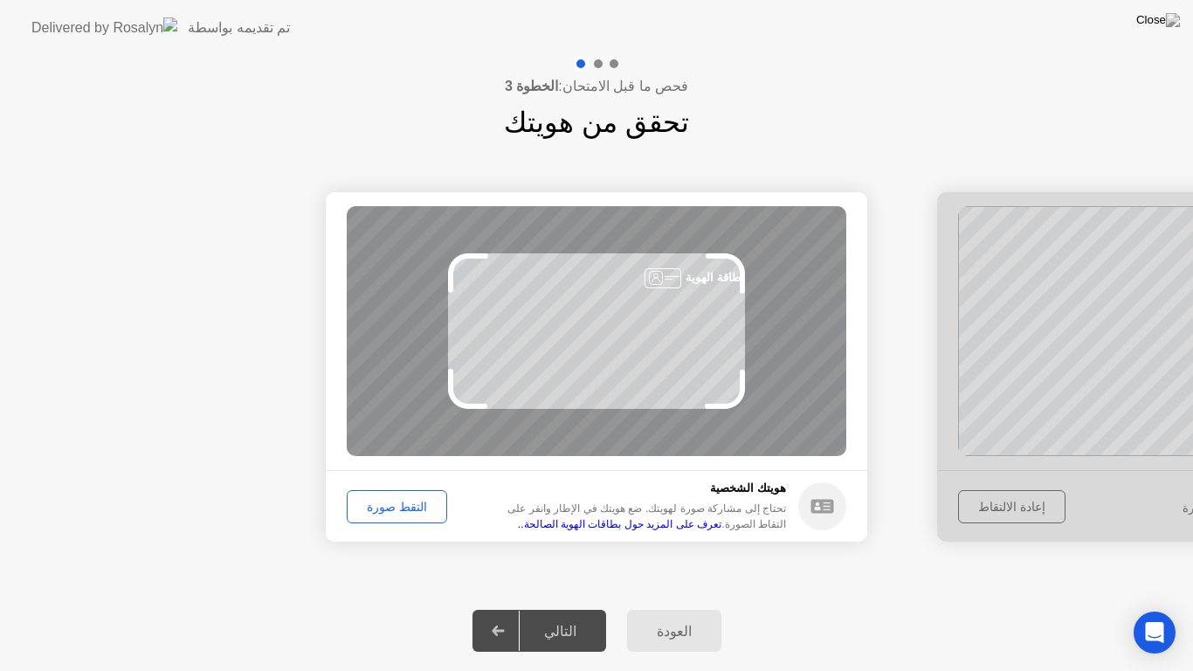
click at [407, 505] on div "التقط صورة" at bounding box center [397, 507] width 88 height 14
click at [407, 505] on div "التقط صورة" at bounding box center [404, 506] width 115 height 33
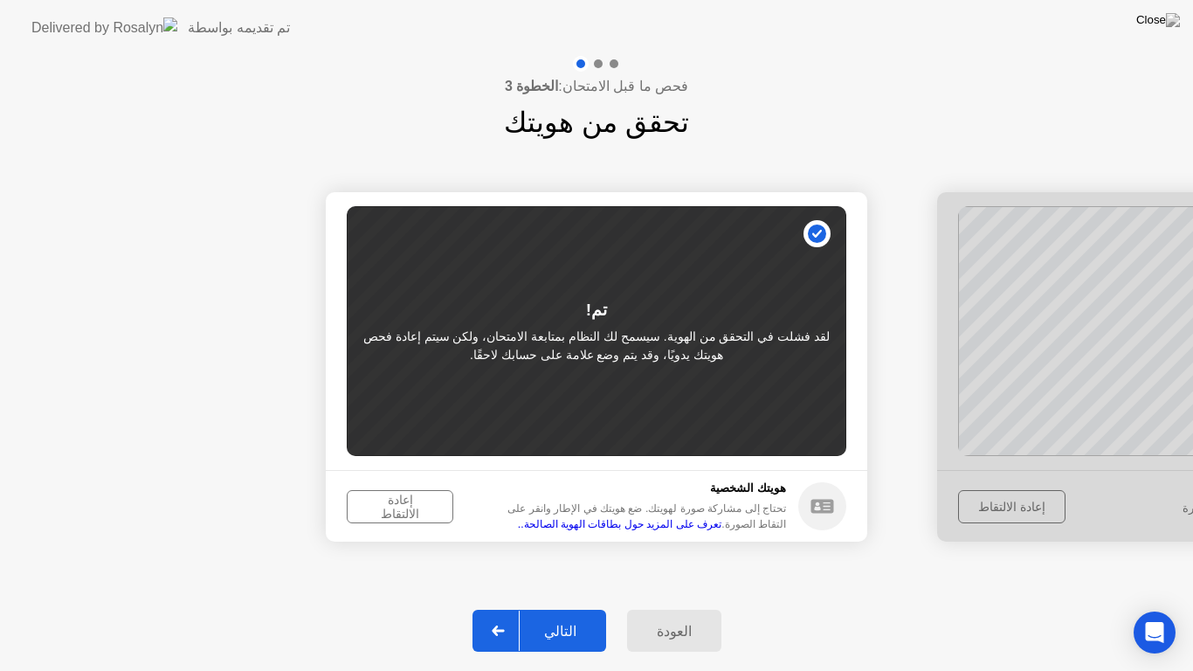
click at [407, 505] on div "إعادة الالتقاط" at bounding box center [400, 507] width 94 height 28
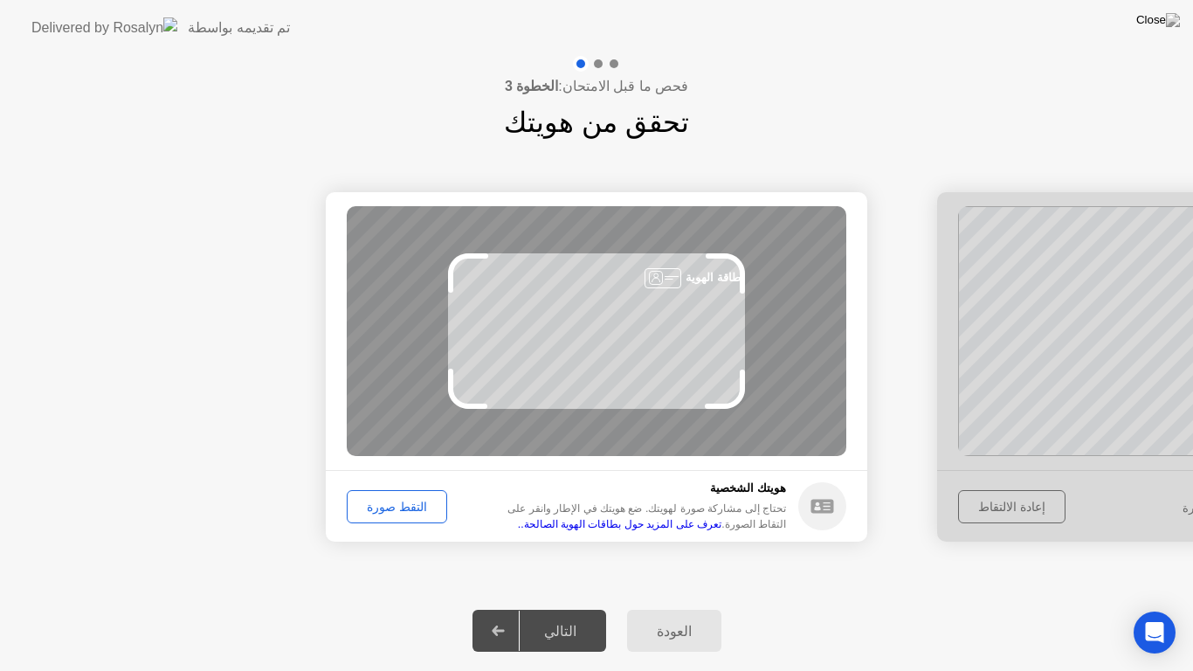
click at [407, 505] on div "التقط صورة" at bounding box center [397, 507] width 88 height 14
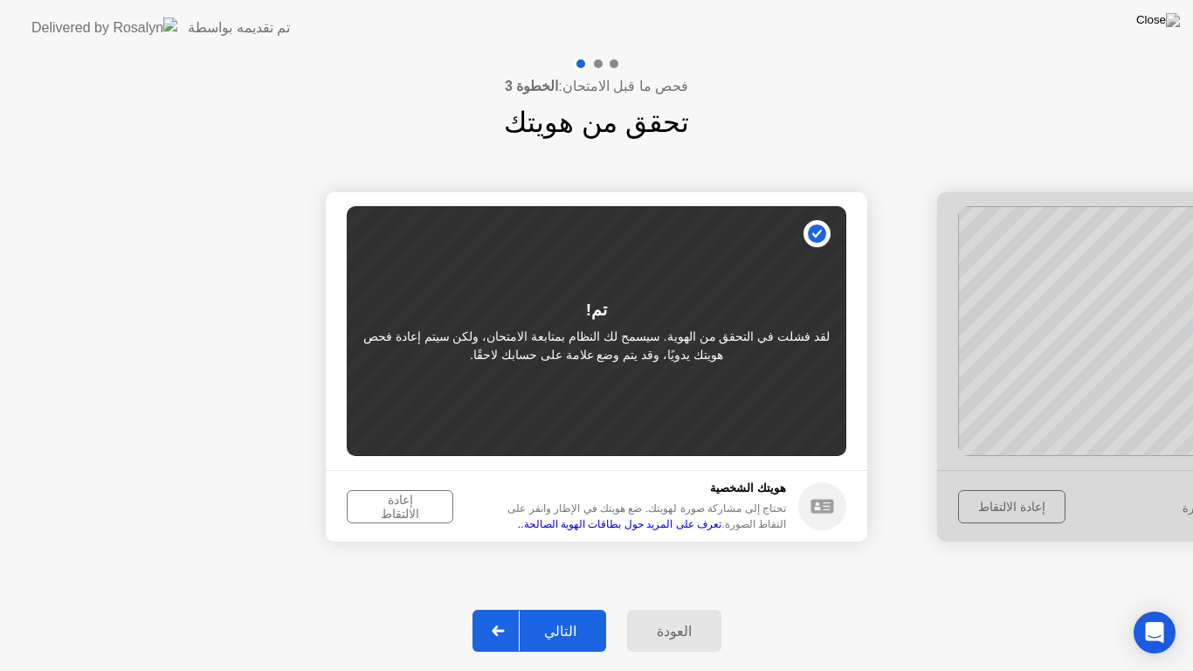
click at [407, 505] on div "إعادة الالتقاط" at bounding box center [400, 507] width 94 height 28
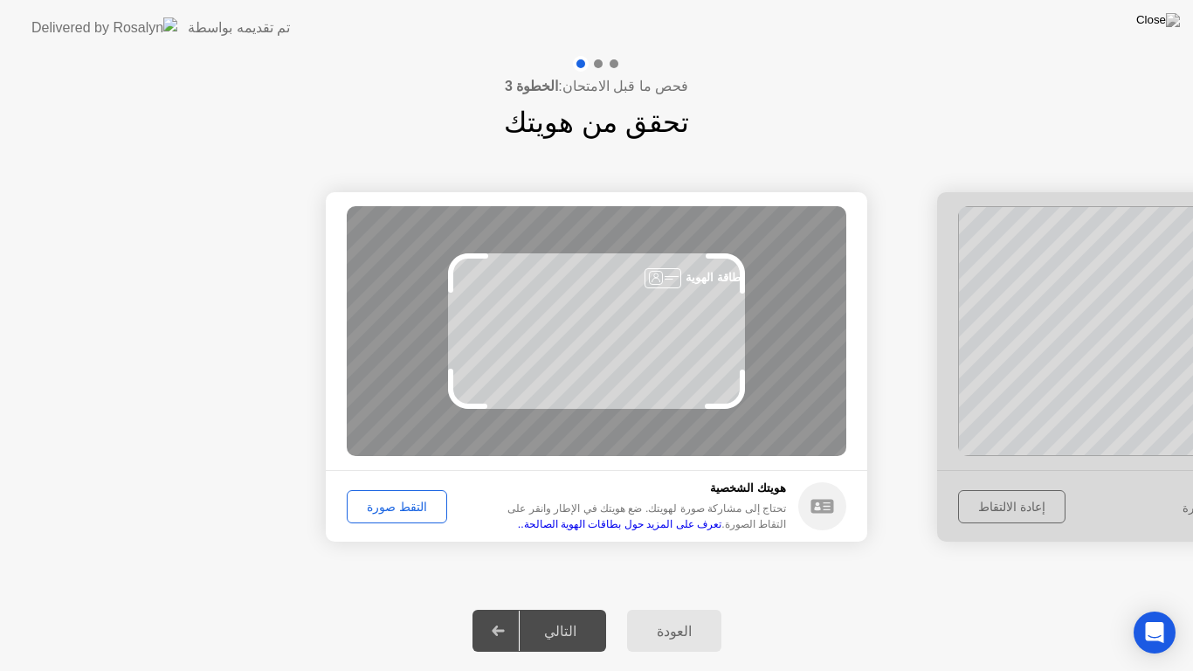
click at [407, 505] on div "التقط صورة" at bounding box center [397, 507] width 88 height 14
click at [407, 505] on div "التقط صورة" at bounding box center [404, 506] width 115 height 33
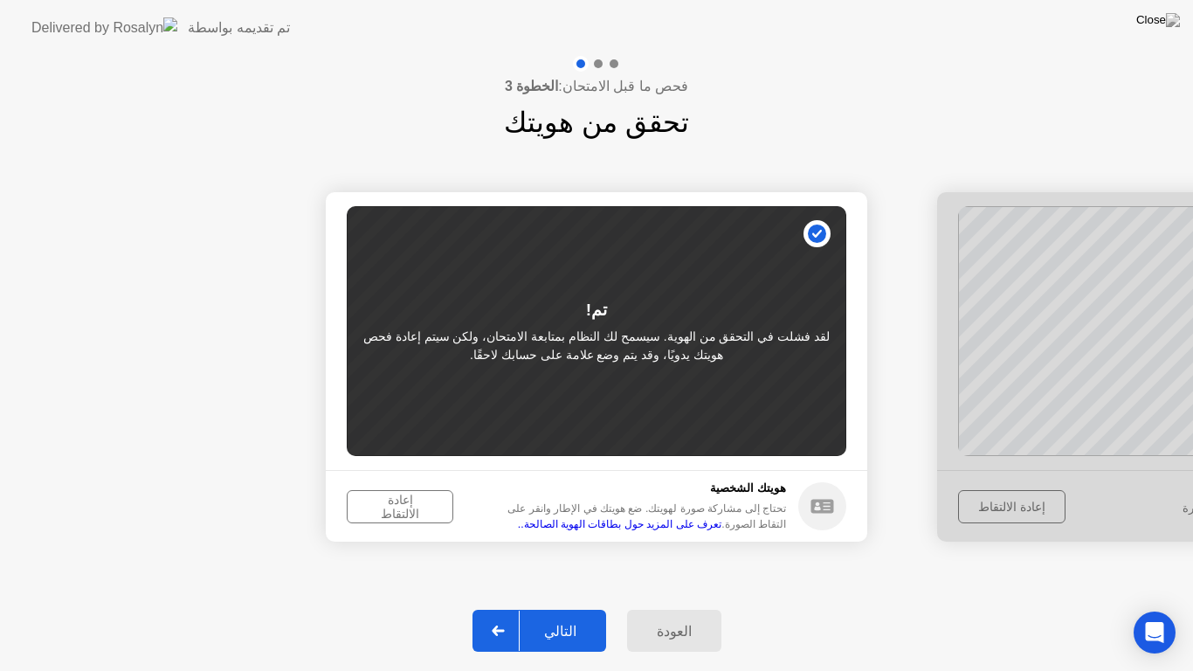
click at [382, 510] on div "إعادة الالتقاط" at bounding box center [400, 507] width 94 height 28
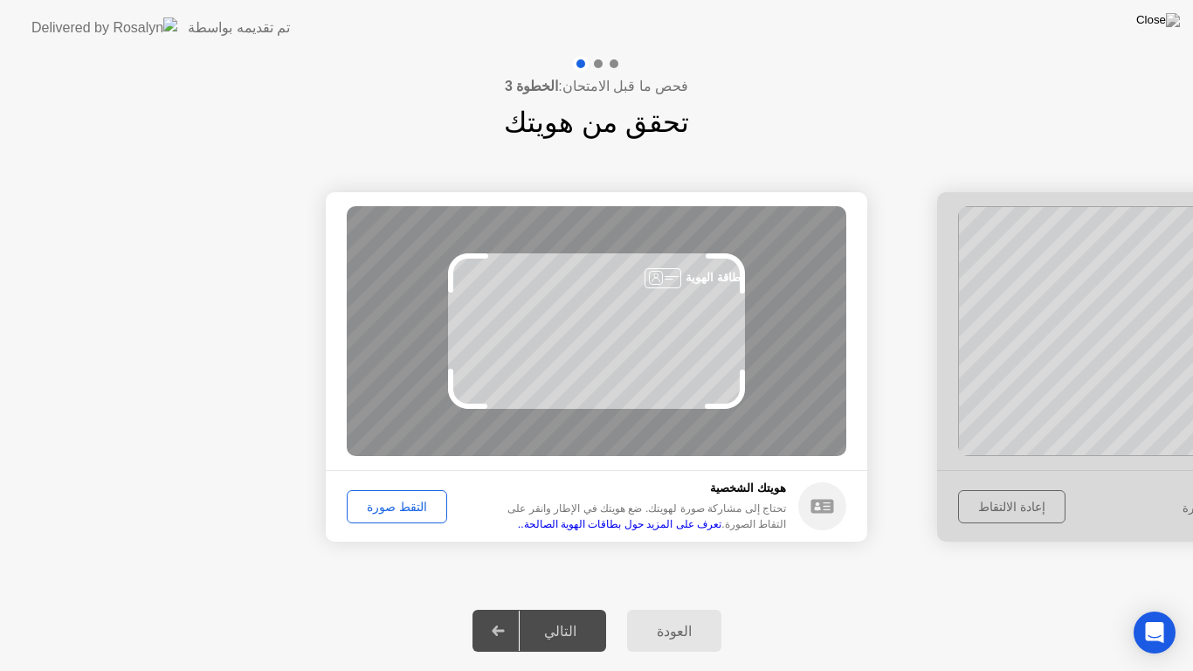
click at [382, 510] on div "التقط صورة" at bounding box center [397, 507] width 88 height 14
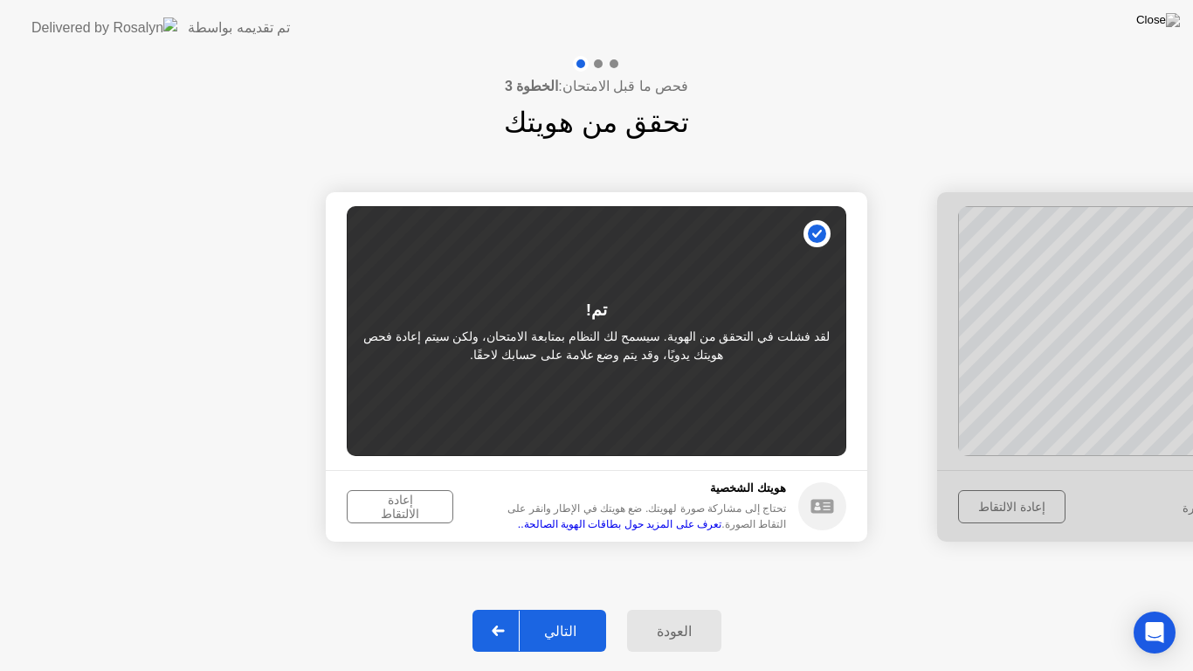
click at [382, 510] on div "إعادة الالتقاط" at bounding box center [400, 507] width 94 height 28
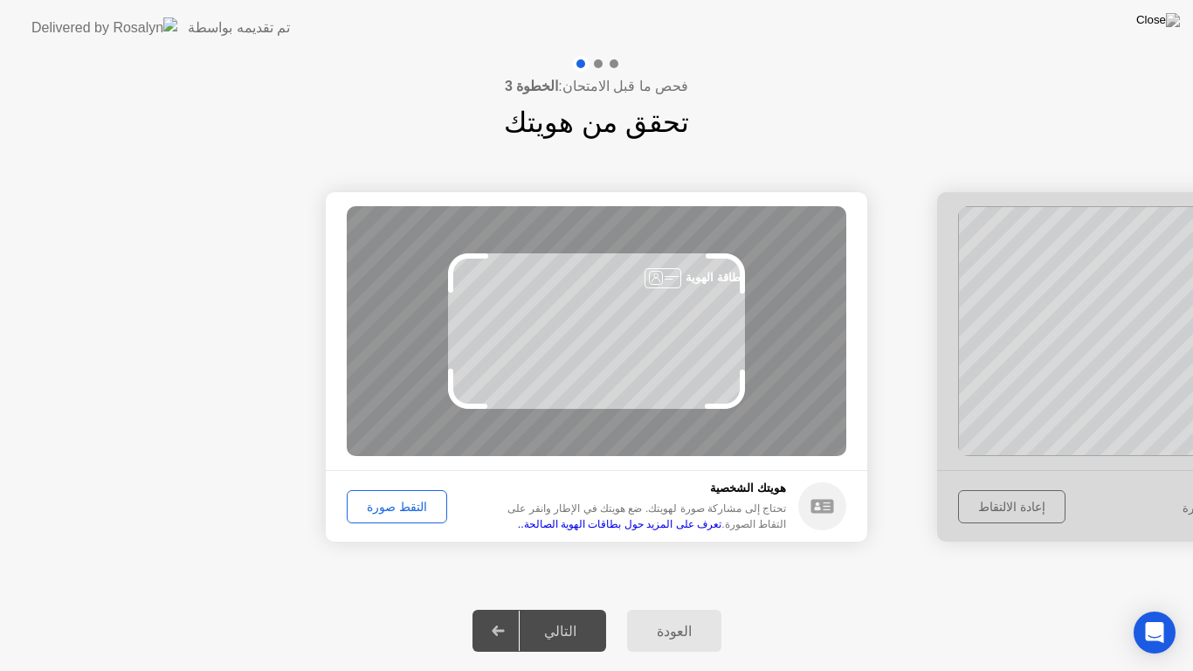
click at [382, 510] on div "التقط صورة" at bounding box center [397, 507] width 88 height 14
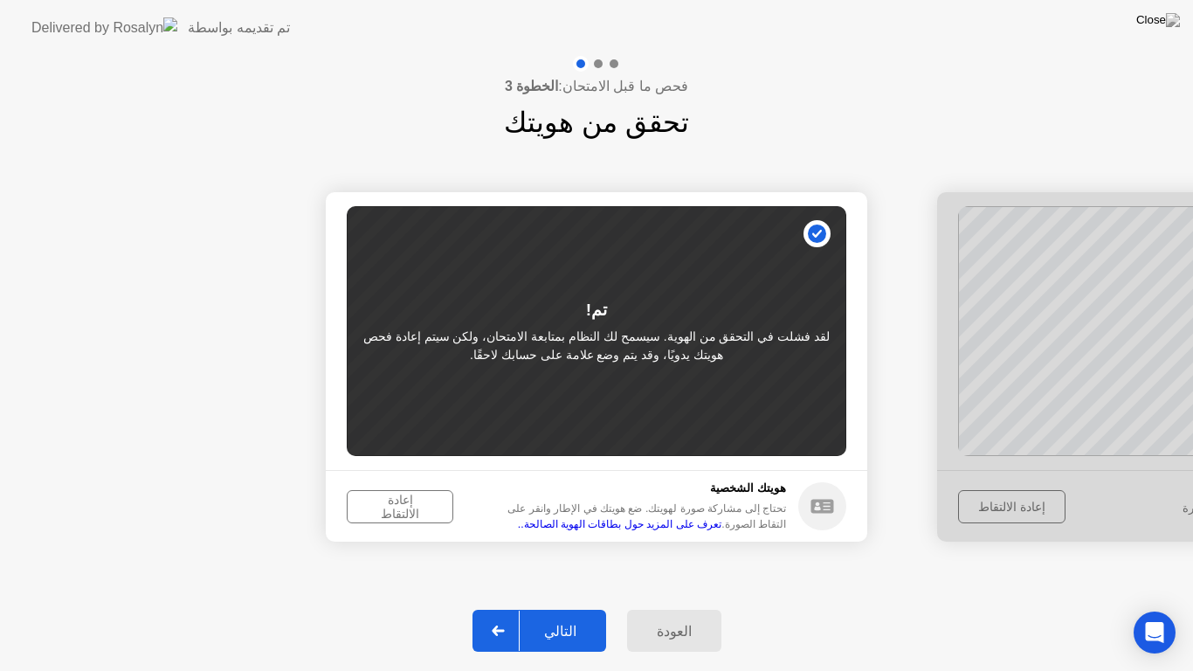
click at [382, 510] on div "إعادة الالتقاط" at bounding box center [400, 507] width 94 height 28
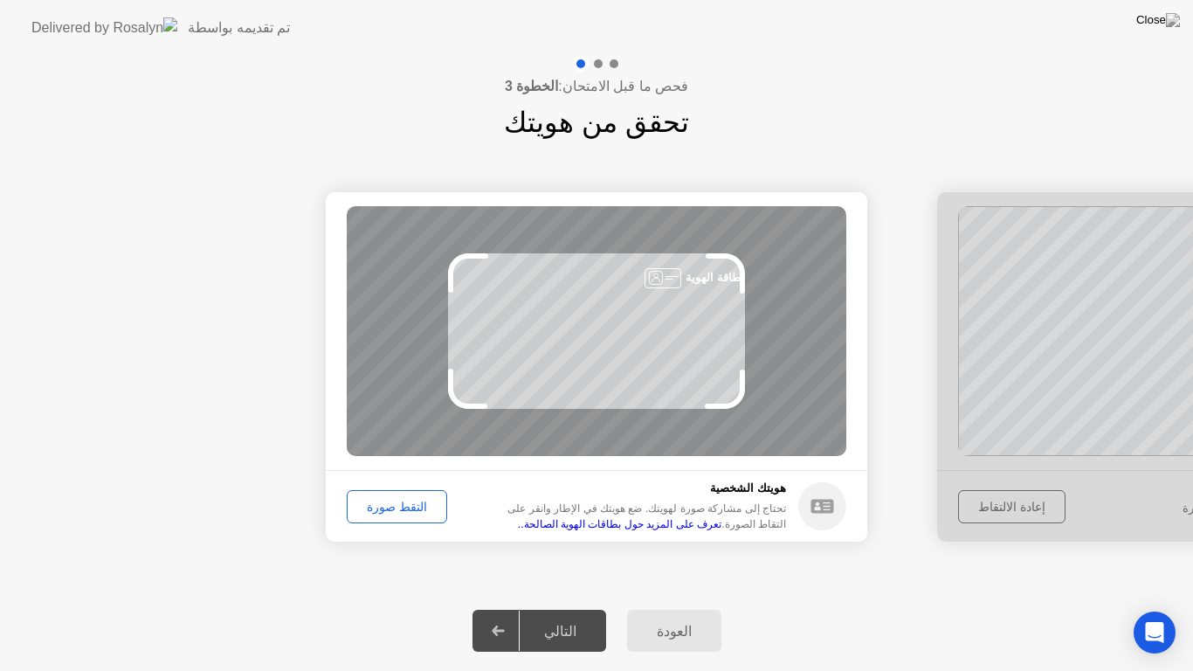
click at [382, 510] on div "التقط صورة" at bounding box center [397, 507] width 88 height 14
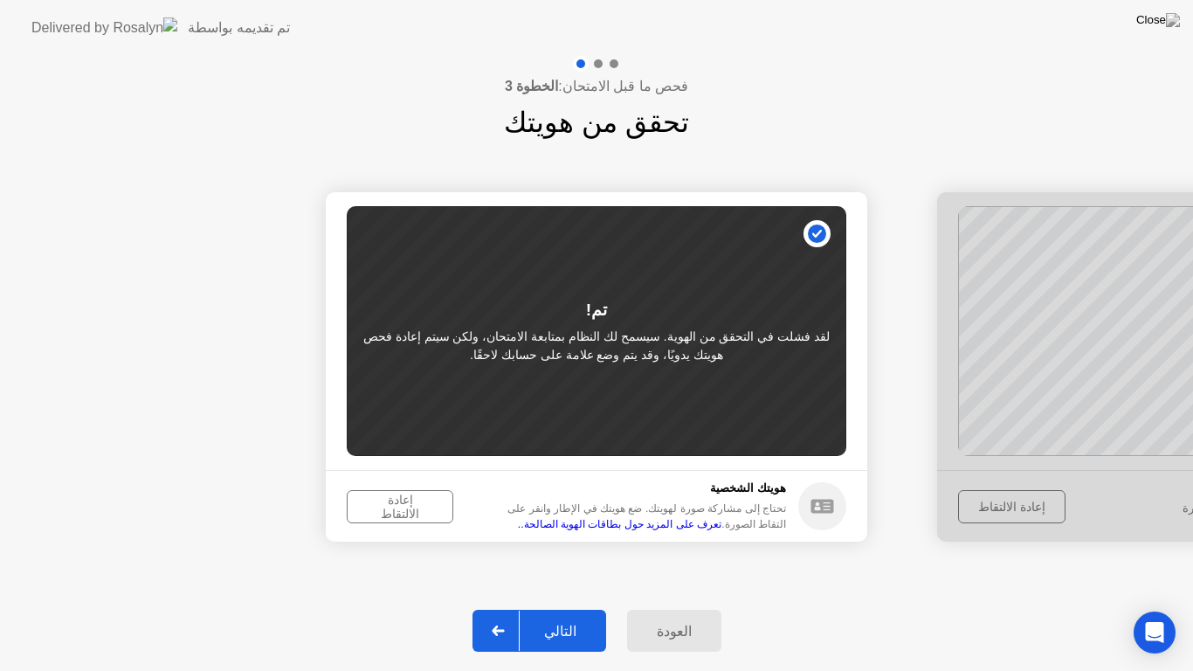
click at [382, 510] on div "إعادة الالتقاط" at bounding box center [400, 507] width 94 height 28
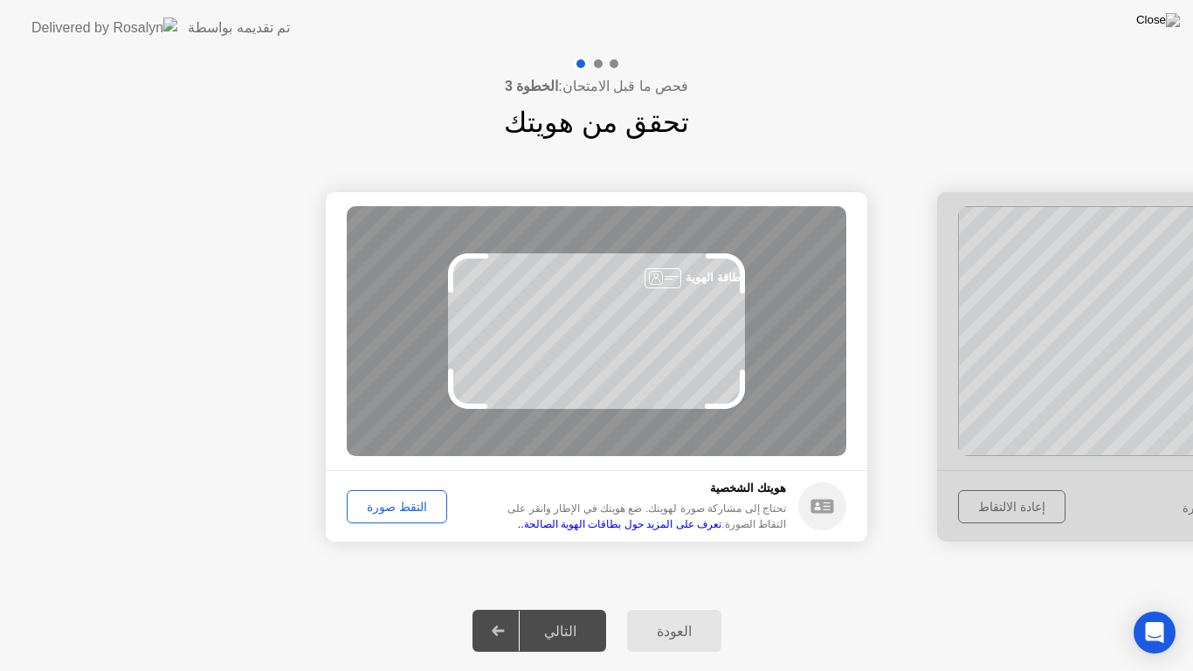
click at [382, 510] on div "التقط صورة" at bounding box center [397, 507] width 88 height 14
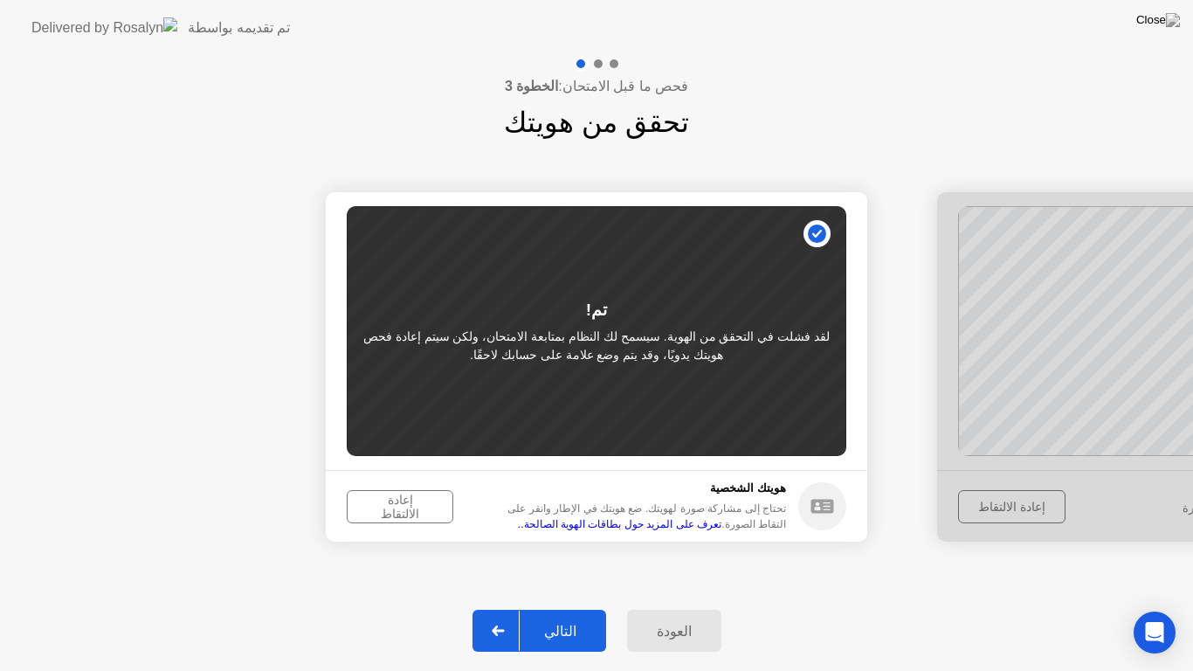
click at [382, 510] on div "إعادة الالتقاط" at bounding box center [400, 507] width 94 height 28
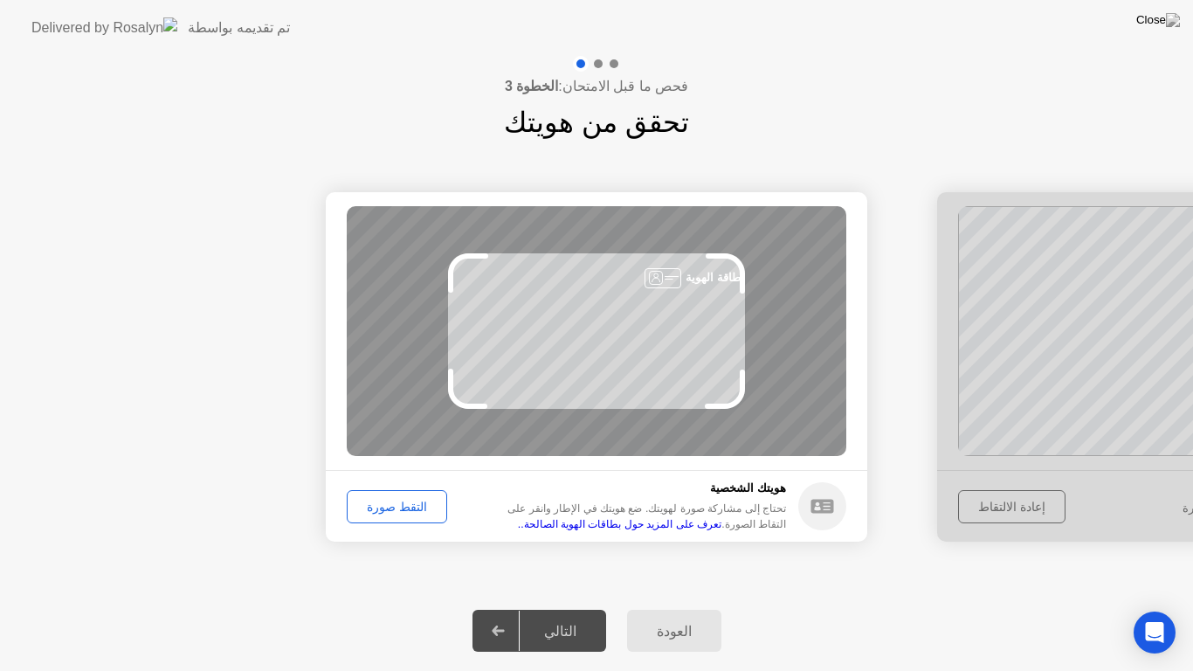
click at [382, 508] on div "التقط صورة" at bounding box center [397, 507] width 88 height 14
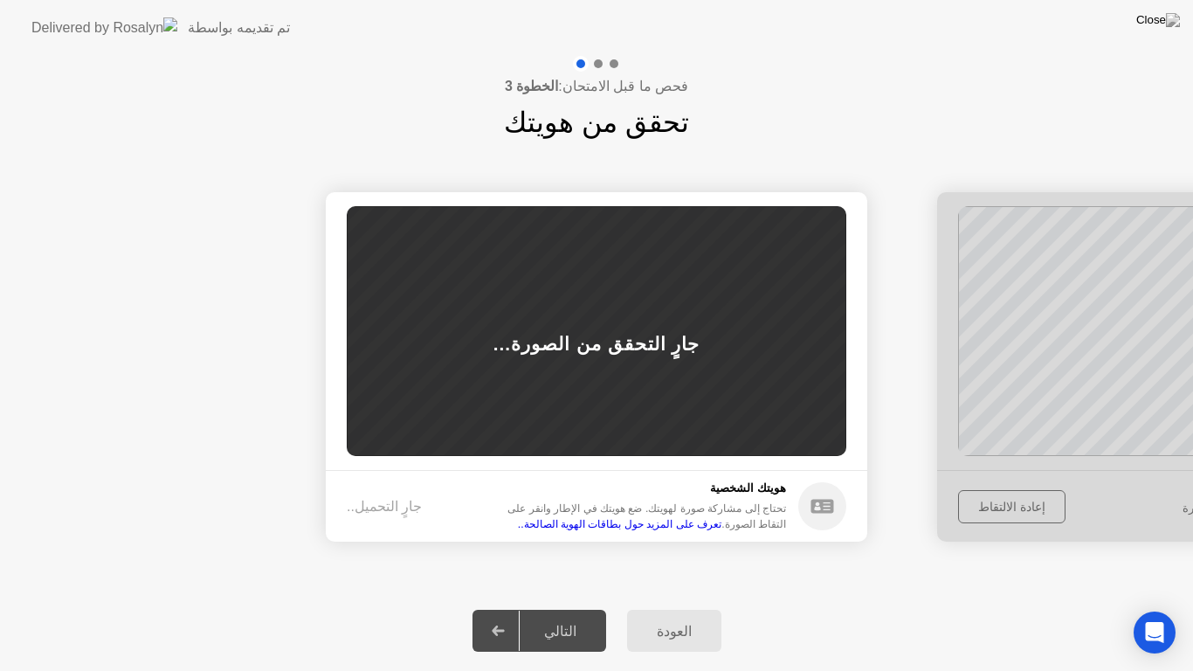
click at [382, 507] on div "جارٍ التحميل.." at bounding box center [384, 506] width 75 height 21
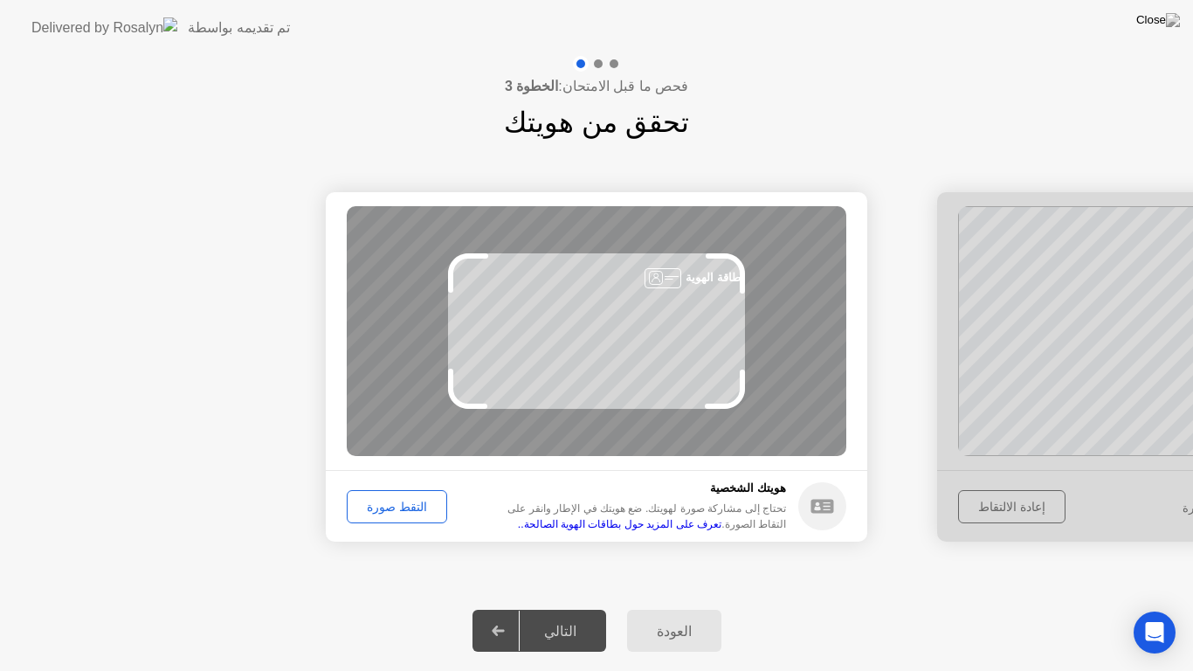
click at [410, 505] on div "التقط صورة" at bounding box center [397, 507] width 88 height 14
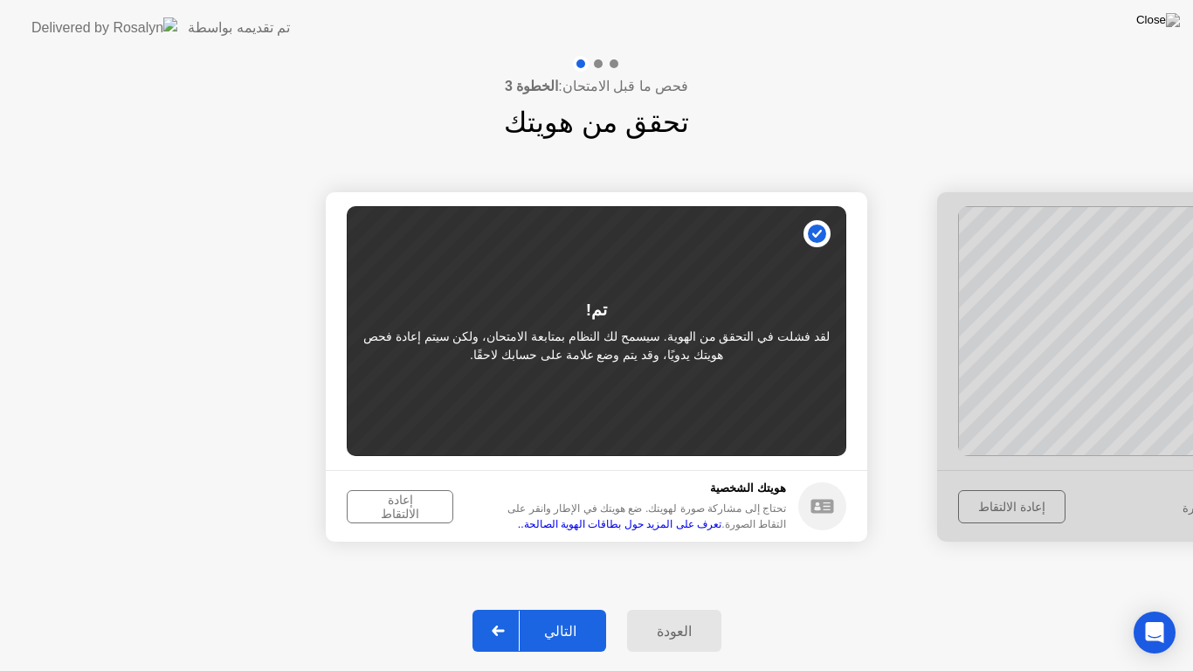
click at [369, 514] on div "إعادة الالتقاط" at bounding box center [400, 507] width 94 height 28
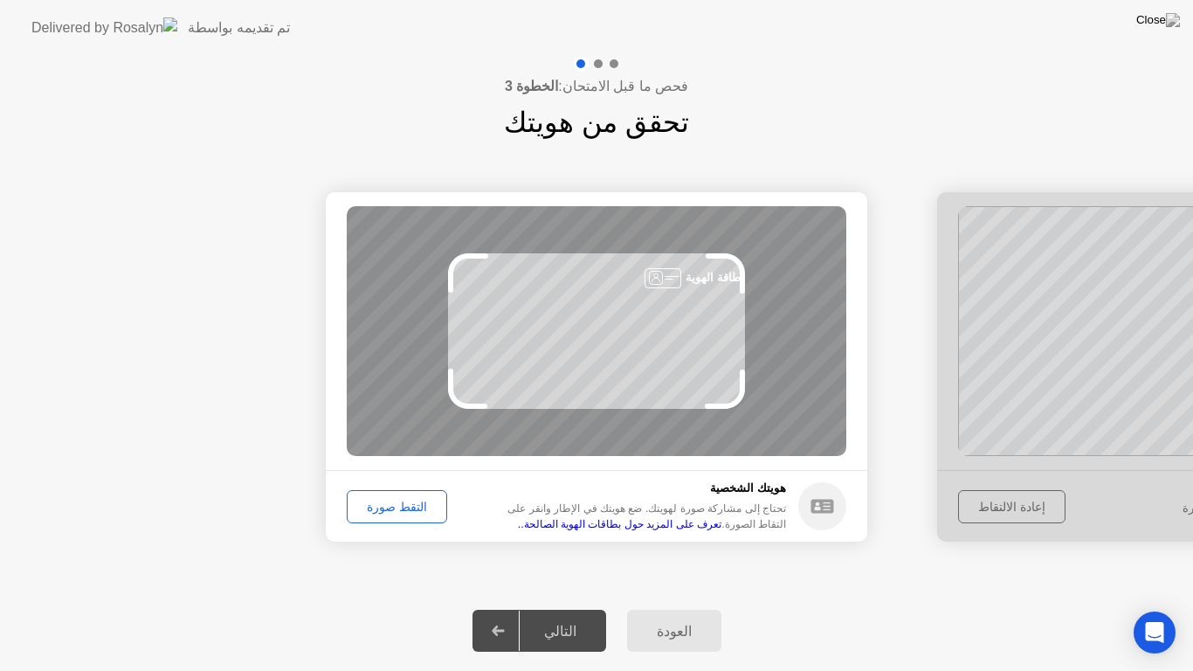
click at [369, 513] on div "التقط صورة" at bounding box center [397, 507] width 88 height 14
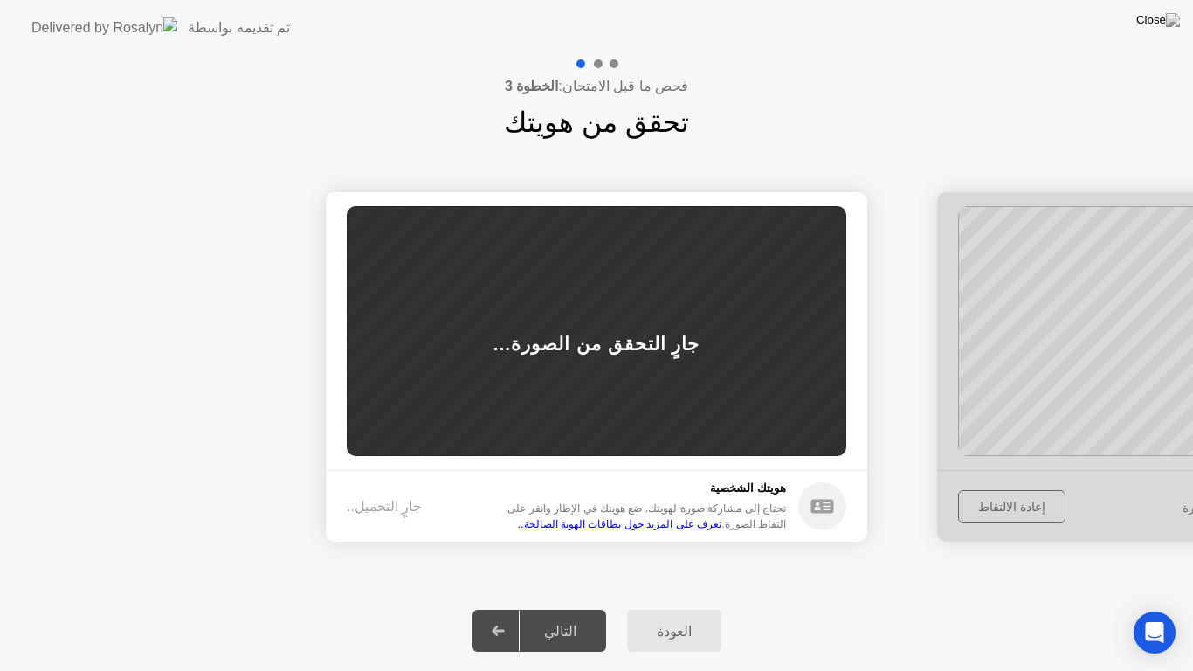
click at [382, 504] on div "جارٍ التحميل.." at bounding box center [384, 506] width 75 height 21
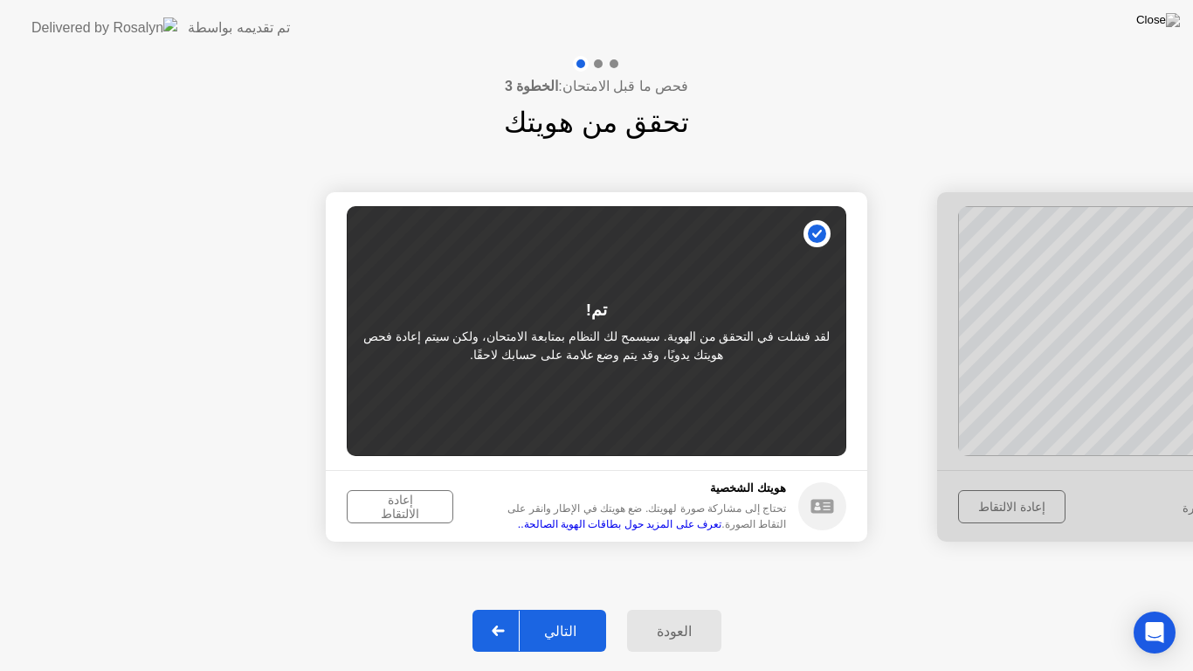
click at [395, 503] on div "إعادة الالتقاط" at bounding box center [400, 507] width 94 height 28
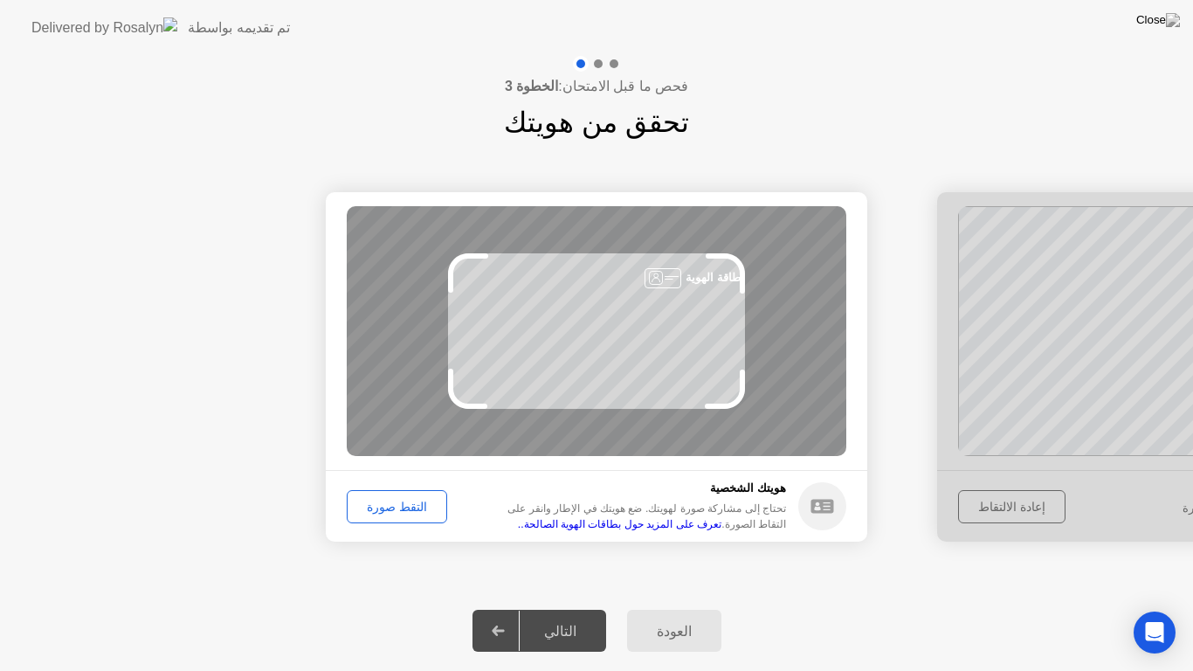
click at [395, 503] on div "التقط صورة" at bounding box center [397, 507] width 88 height 14
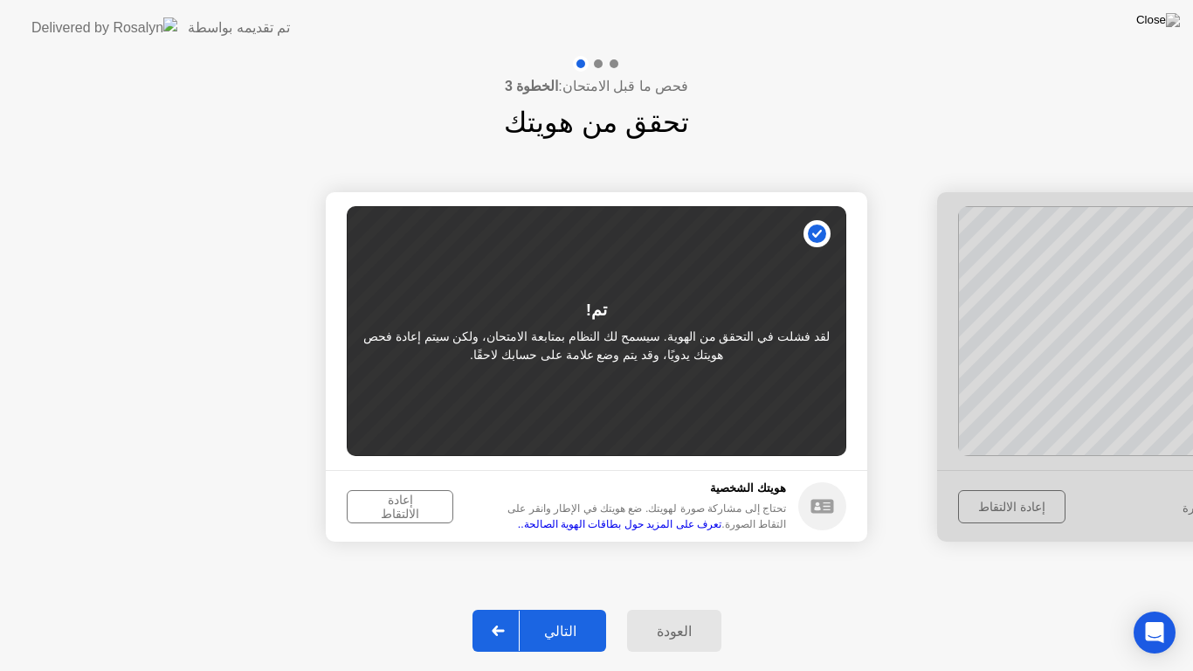
click at [395, 503] on div "إعادة الالتقاط" at bounding box center [400, 507] width 94 height 28
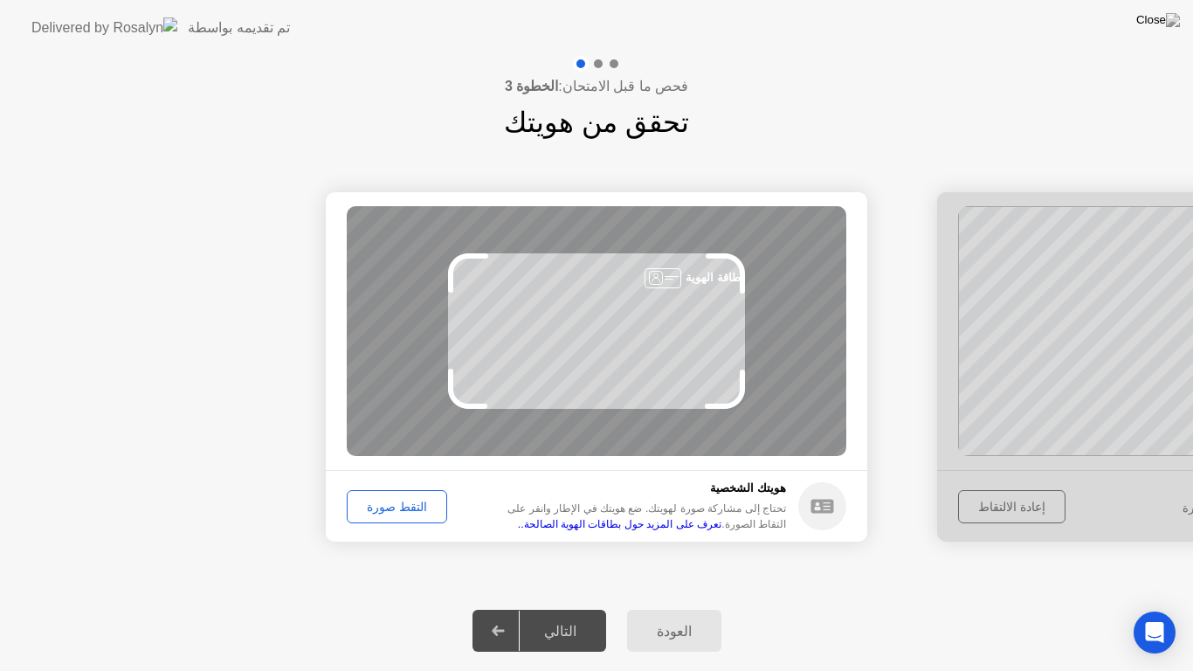
click at [395, 503] on div "التقط صورة" at bounding box center [397, 507] width 88 height 14
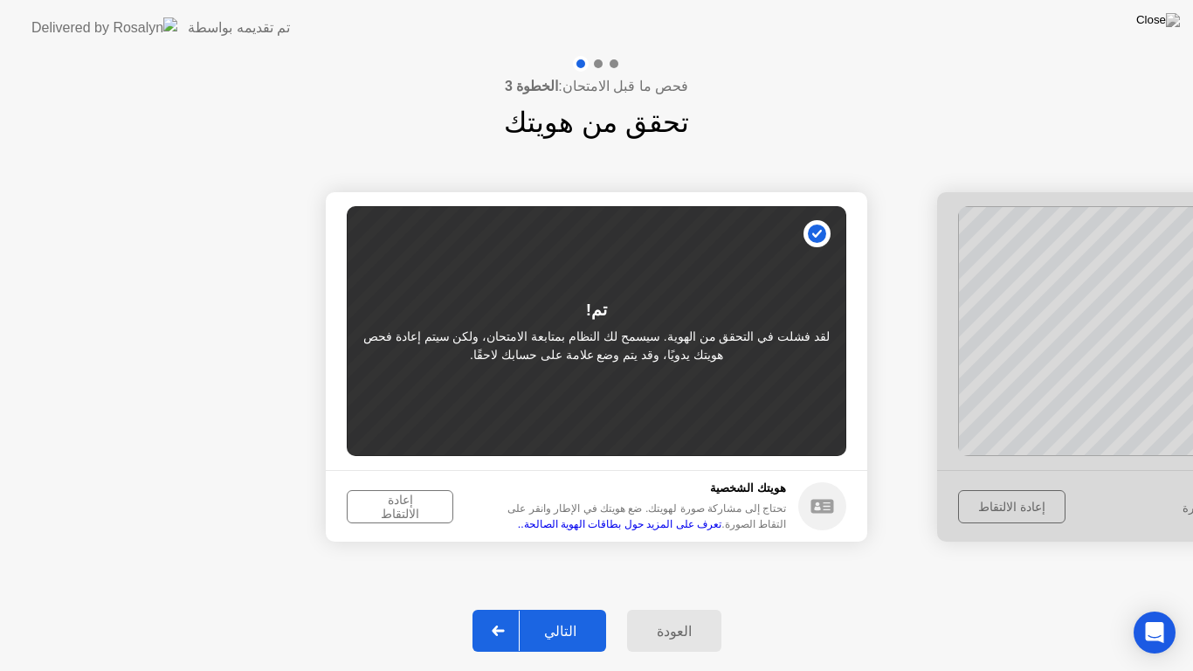
click at [395, 503] on div "إعادة الالتقاط" at bounding box center [400, 507] width 94 height 28
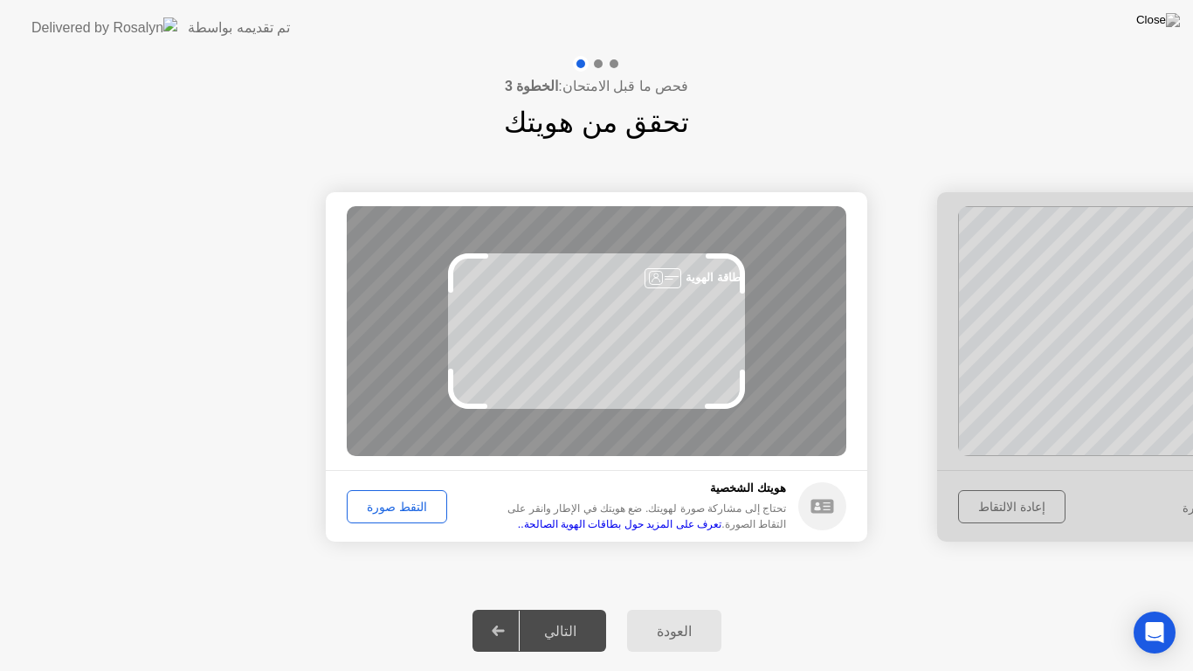
click at [395, 503] on div "التقط صورة" at bounding box center [397, 507] width 88 height 14
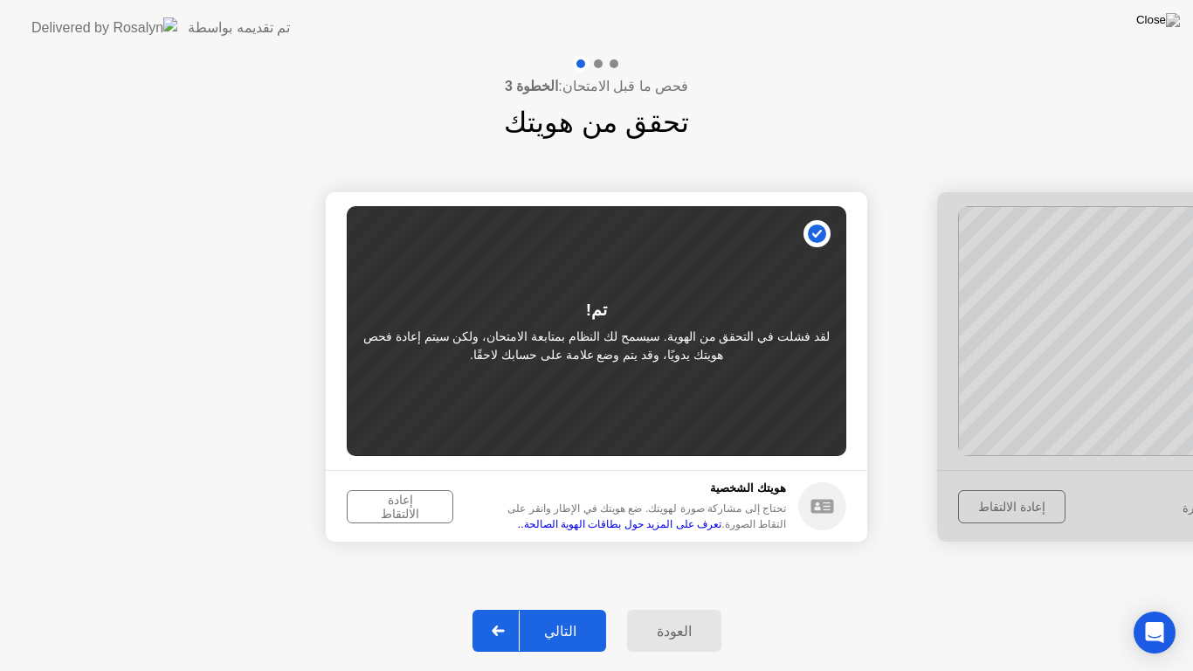
click at [553, 608] on div "التالي" at bounding box center [560, 631] width 81 height 17
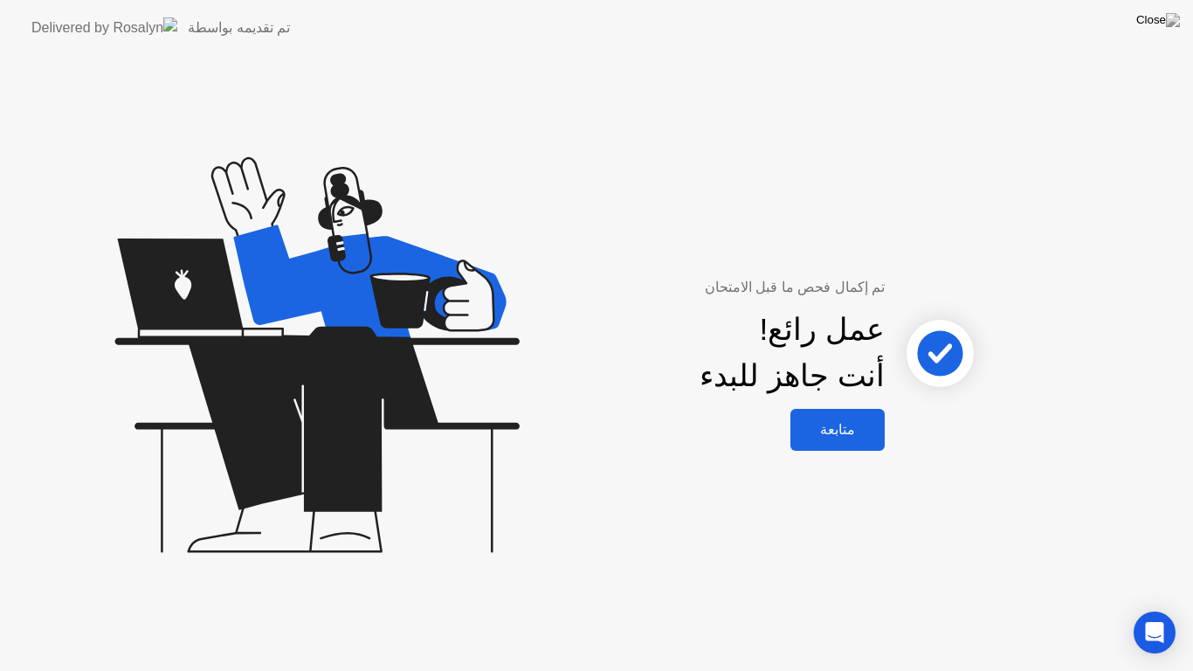
click at [838, 430] on div "متابعة" at bounding box center [838, 429] width 84 height 17
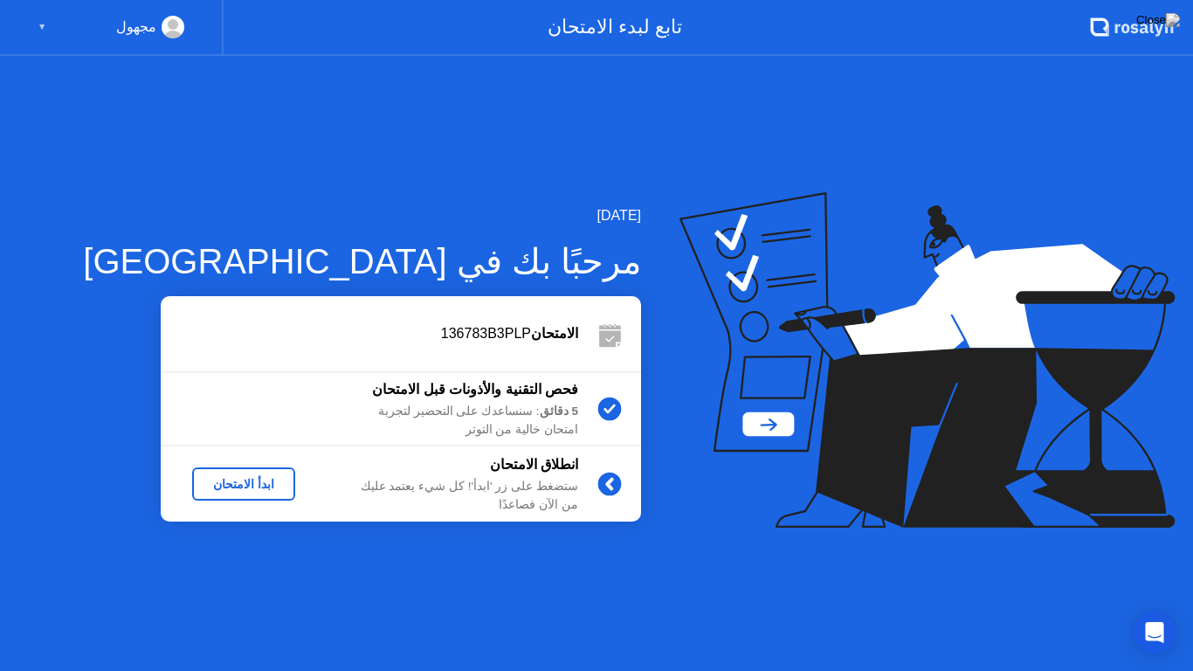
click at [243, 479] on div "ابدأ الامتحان" at bounding box center [243, 484] width 89 height 14
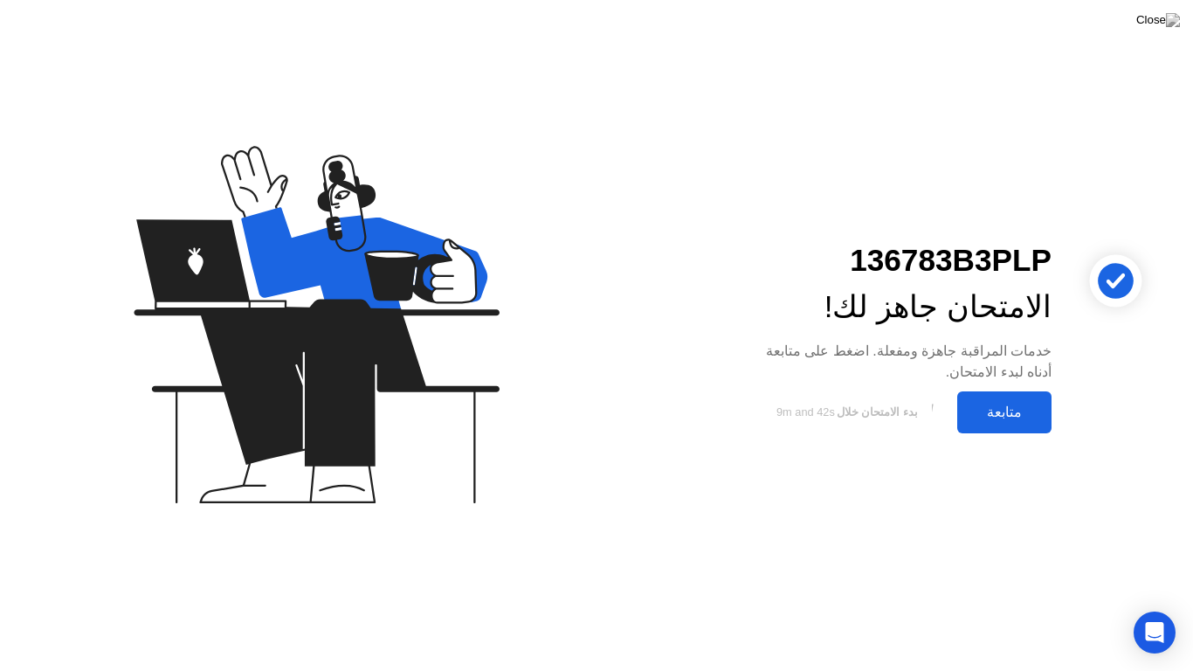
click at [996, 408] on div "متابعة" at bounding box center [1004, 411] width 84 height 17
